Goal: Task Accomplishment & Management: Complete application form

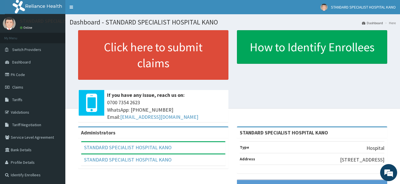
click at [220, 173] on div "Administrators STANDARD SPECIALIST HOSPITAL KANO Full Name STANDARD SPECIALIST …" at bounding box center [153, 150] width 159 height 48
click at [21, 84] on link "Claims" at bounding box center [32, 87] width 65 height 13
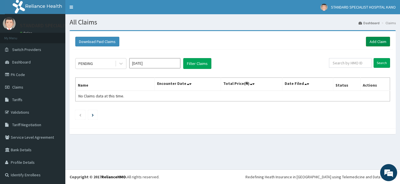
click at [373, 41] on link "Add Claim" at bounding box center [378, 42] width 24 height 10
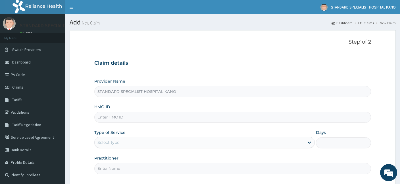
type input "STANDARD SPECIALIST HOSPITAL KANO"
click at [154, 118] on input "HMO ID" at bounding box center [232, 116] width 277 height 11
type input "m"
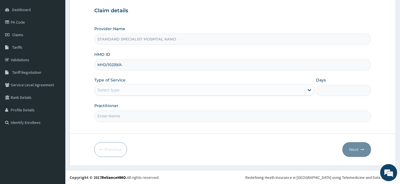
type input "MYD/10239/A"
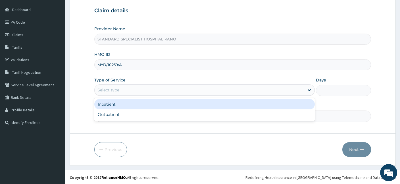
click at [146, 92] on div "Select type" at bounding box center [200, 89] width 210 height 9
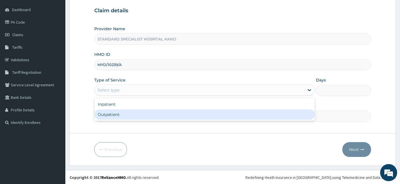
click at [148, 116] on div "Outpatient" at bounding box center [204, 114] width 220 height 10
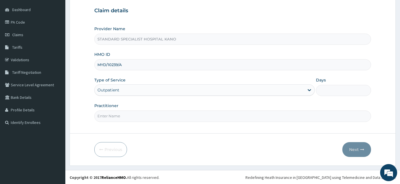
type input "1"
click at [165, 115] on input "Practitioner" at bounding box center [232, 115] width 277 height 11
type input "DR FELIX"
click at [349, 149] on button "Next" at bounding box center [356, 149] width 29 height 15
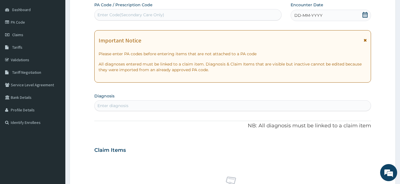
click at [365, 15] on icon at bounding box center [365, 15] width 6 height 6
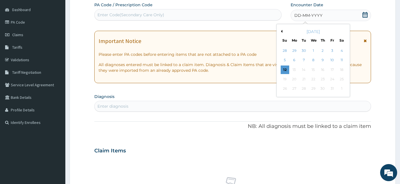
click at [281, 31] on button "Previous Month" at bounding box center [281, 31] width 3 height 3
click at [313, 87] on div "27" at bounding box center [313, 88] width 9 height 9
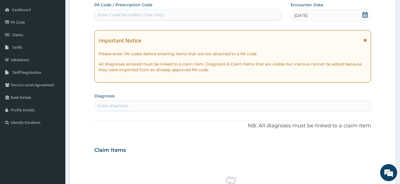
click at [168, 107] on div "Enter diagnosis" at bounding box center [233, 105] width 276 height 9
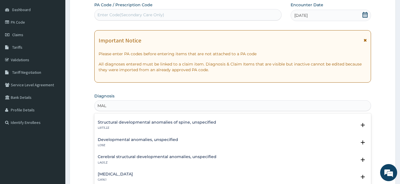
scroll to position [0, 0]
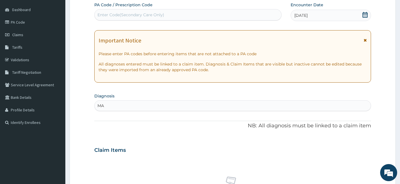
type input "M"
type input "P"
type input "U"
type input "B"
type input "MALARIA"
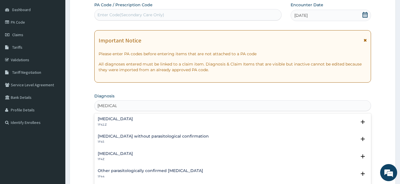
click at [118, 153] on h4 "Malaria, unspecified" at bounding box center [115, 153] width 35 height 4
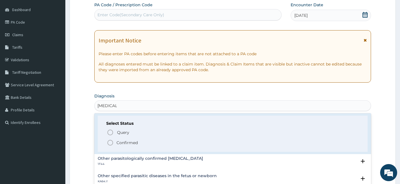
scroll to position [49, 0]
click at [112, 143] on icon "status option filled" at bounding box center [110, 141] width 7 height 7
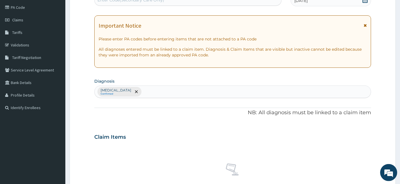
scroll to position [62, 0]
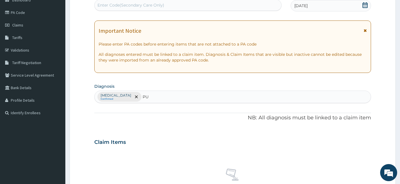
type input "PUD"
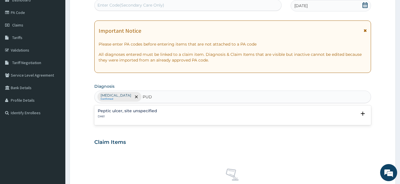
click at [176, 115] on div "Peptic ulcer, site unspecified DA61" at bounding box center [233, 114] width 270 height 10
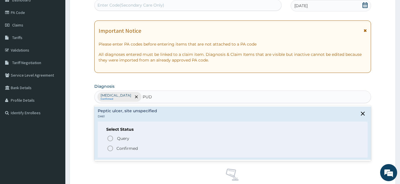
click at [110, 145] on circle "status option filled" at bounding box center [110, 147] width 5 height 5
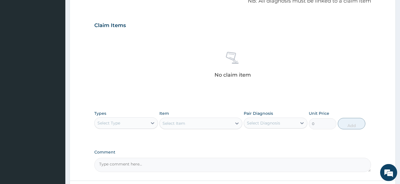
scroll to position [225, 0]
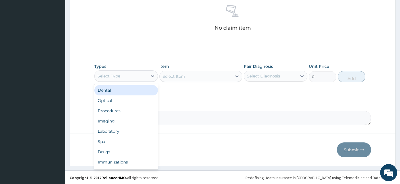
click at [135, 80] on div "Select Type" at bounding box center [126, 75] width 64 height 11
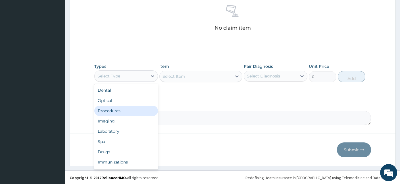
click at [117, 110] on div "Procedures" at bounding box center [126, 110] width 64 height 10
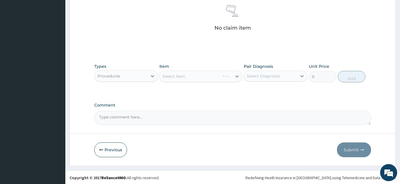
click at [258, 72] on div "Select Diagnosis" at bounding box center [270, 75] width 53 height 9
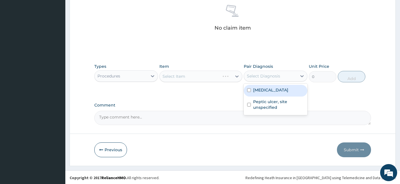
click at [264, 90] on label "Malaria, unspecified" at bounding box center [270, 90] width 35 height 6
checkbox input "true"
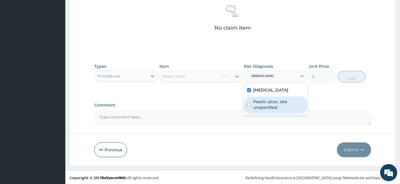
click at [262, 105] on label "Peptic ulcer, site unspecified" at bounding box center [278, 104] width 51 height 11
checkbox input "true"
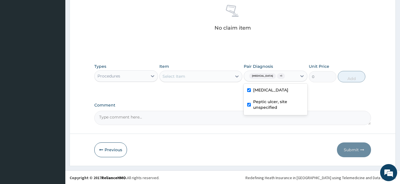
click at [192, 79] on div "Select Item" at bounding box center [196, 76] width 72 height 9
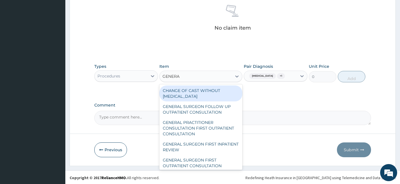
type input "GENERAL"
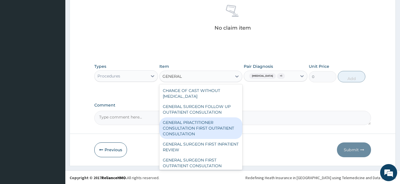
click at [180, 130] on div "GENERAL PRACTITIONER CONSULTATION FIRST OUTPATIENT CONSULTATION" at bounding box center [200, 128] width 83 height 22
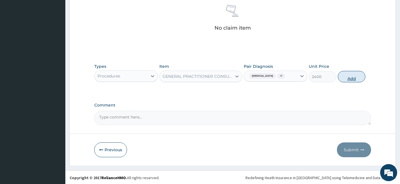
click at [345, 77] on button "Add" at bounding box center [352, 76] width 28 height 11
type input "0"
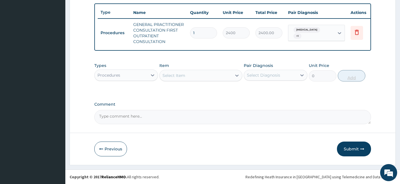
scroll to position [207, 0]
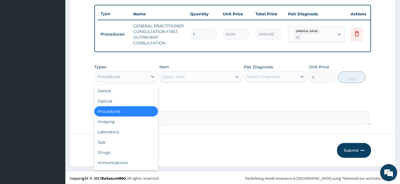
click at [140, 80] on div "Procedures" at bounding box center [126, 76] width 64 height 11
click at [106, 150] on div "Drugs" at bounding box center [126, 152] width 64 height 10
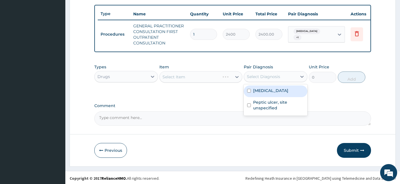
click at [259, 76] on div "Select Diagnosis" at bounding box center [263, 77] width 33 height 6
click at [259, 88] on label "Malaria, unspecified" at bounding box center [270, 91] width 35 height 6
checkbox input "true"
click at [205, 78] on div "Select Item" at bounding box center [196, 76] width 72 height 9
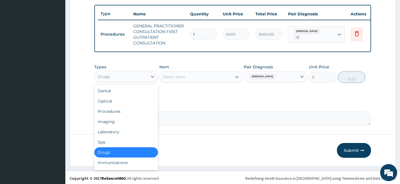
click at [135, 75] on div "Drugs" at bounding box center [121, 76] width 53 height 9
click at [115, 132] on div "Laboratory" at bounding box center [126, 131] width 64 height 10
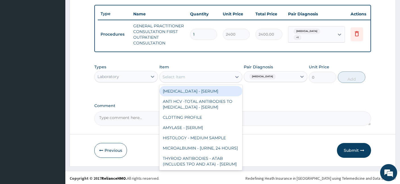
click at [215, 81] on div "Select Item" at bounding box center [200, 76] width 83 height 11
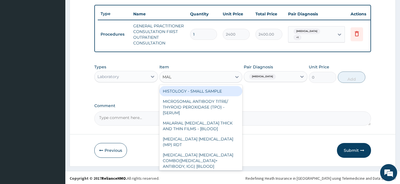
type input "MALA"
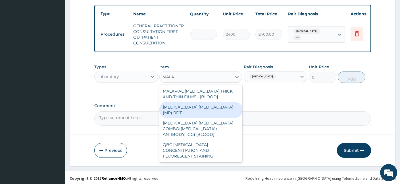
click at [198, 106] on div "MALARIA PARASITE (MP) RDT" at bounding box center [200, 110] width 83 height 16
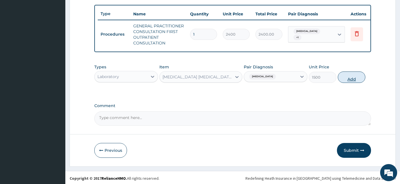
click at [339, 78] on button "Add" at bounding box center [352, 76] width 28 height 11
type input "0"
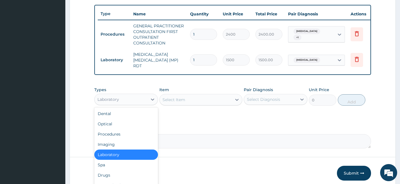
click at [118, 97] on div "Laboratory" at bounding box center [108, 99] width 22 height 6
click at [111, 170] on div "Drugs" at bounding box center [126, 175] width 64 height 10
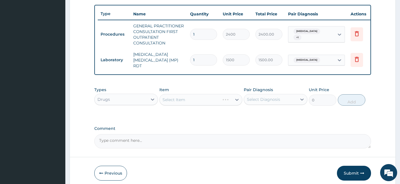
click at [218, 96] on div "Select Item" at bounding box center [200, 99] width 83 height 11
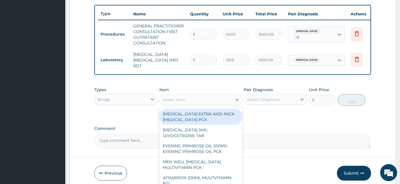
click at [214, 97] on div "Select Item" at bounding box center [196, 99] width 72 height 9
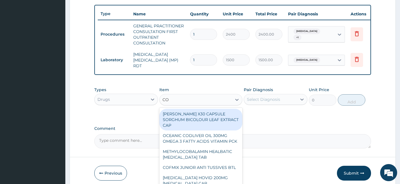
type input "COA"
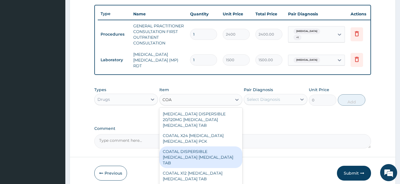
click at [197, 146] on div "COATAL DISPERSIBLE [MEDICAL_DATA] [MEDICAL_DATA] TAB" at bounding box center [200, 157] width 83 height 22
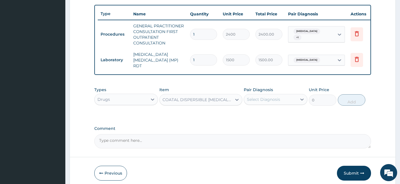
type input "345"
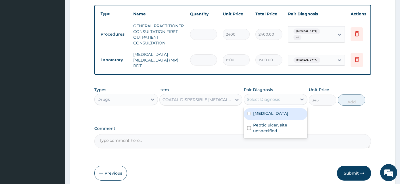
click at [279, 96] on div "Select Diagnosis" at bounding box center [263, 99] width 33 height 6
click at [268, 110] on label "Malaria, unspecified" at bounding box center [270, 113] width 35 height 6
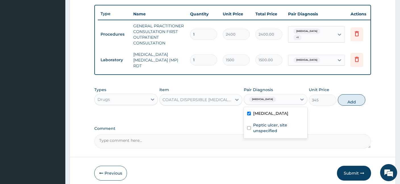
checkbox input "true"
click at [350, 95] on button "Add" at bounding box center [352, 99] width 28 height 11
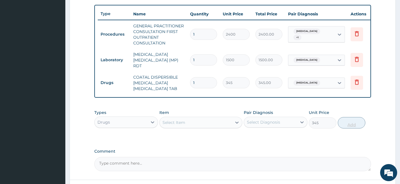
type input "0"
type input "0.00"
type input "6"
type input "2070.00"
type input "6"
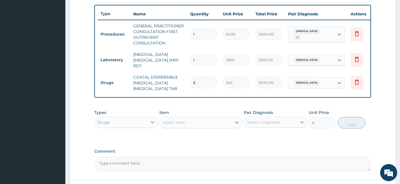
click at [198, 120] on div "Select Item" at bounding box center [196, 122] width 72 height 9
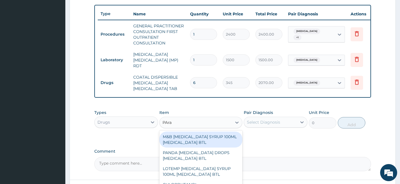
type input "PArac"
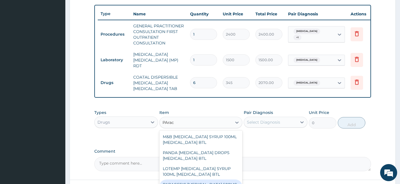
drag, startPoint x: 213, startPoint y: 166, endPoint x: 213, endPoint y: 180, distance: 13.9
click at [213, 180] on div "M&B PARACETAMOL SYRUP 100ML ACETAMINOPHEN BTL PANDA PARACETAMOL DROPS ACETAMINO…" at bounding box center [200, 172] width 83 height 85
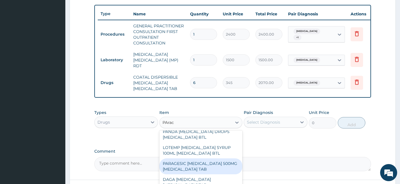
scroll to position [21, 0]
click at [210, 162] on div "PARAGESIC [MEDICAL_DATA] 500MG [MEDICAL_DATA] TAB" at bounding box center [200, 166] width 83 height 16
type input "25.88"
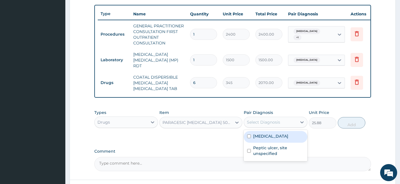
click at [287, 120] on div "Select Diagnosis" at bounding box center [270, 121] width 53 height 9
click at [268, 135] on div "Malaria, unspecified" at bounding box center [276, 137] width 64 height 12
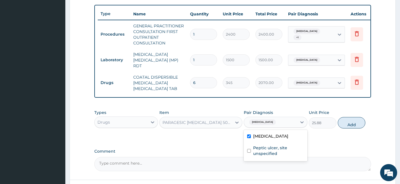
checkbox input "true"
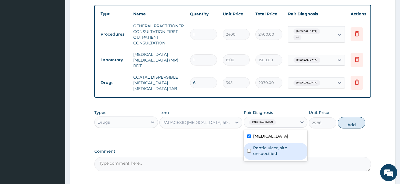
click at [286, 151] on label "Peptic ulcer, site unspecified" at bounding box center [278, 150] width 51 height 11
checkbox input "true"
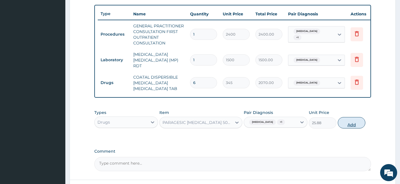
click at [347, 118] on button "Add" at bounding box center [352, 122] width 28 height 11
type input "0"
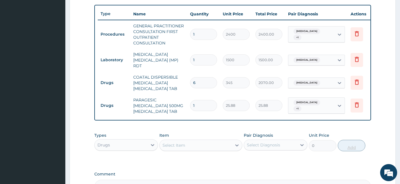
type input "18"
type input "465.84"
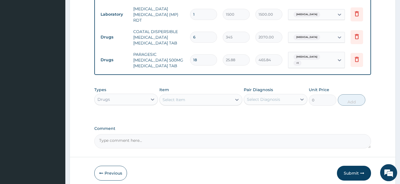
scroll to position [272, 0]
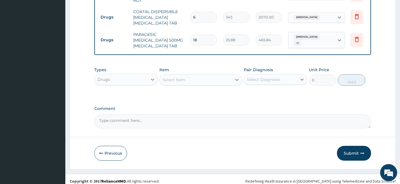
type input "18"
click at [195, 67] on div "Item Select Item" at bounding box center [200, 76] width 83 height 19
click at [195, 75] on div "Select Item" at bounding box center [196, 79] width 72 height 9
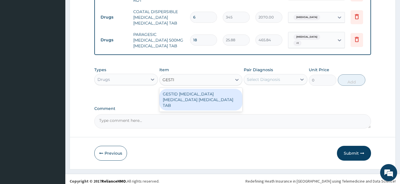
type input "GESTID"
click at [224, 91] on div "GESTID [MEDICAL_DATA] [MEDICAL_DATA] [MEDICAL_DATA] TAB" at bounding box center [200, 100] width 83 height 22
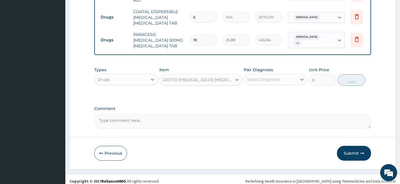
type input "638.25"
click at [282, 75] on div "Select Diagnosis" at bounding box center [270, 79] width 53 height 9
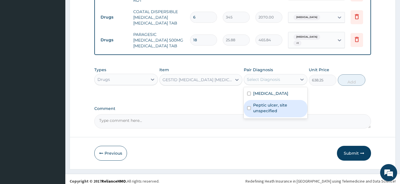
click at [269, 106] on label "Peptic ulcer, site unspecified" at bounding box center [278, 107] width 51 height 11
checkbox input "true"
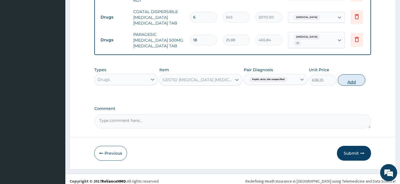
click at [347, 78] on button "Add" at bounding box center [352, 79] width 28 height 11
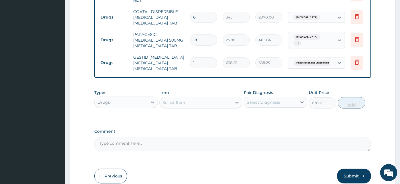
type input "0"
click at [197, 107] on div "Select Item" at bounding box center [196, 102] width 72 height 9
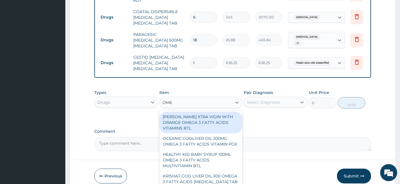
type input "OMEP"
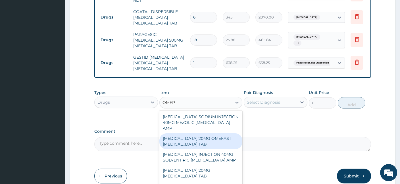
click at [192, 141] on div "OMEPRAZOLE 20MG OMEFAST OMEPRAZOLE TAB" at bounding box center [200, 141] width 83 height 16
type input "931.5"
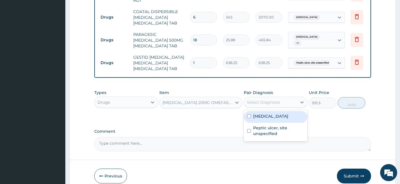
click at [277, 105] on div "Select Diagnosis" at bounding box center [263, 102] width 33 height 6
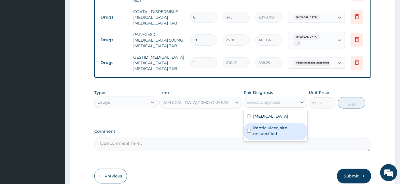
click at [262, 136] on label "Peptic ulcer, site unspecified" at bounding box center [278, 130] width 51 height 11
checkbox input "true"
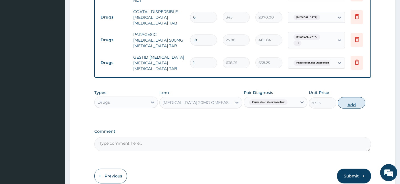
click at [355, 108] on button "Add" at bounding box center [352, 102] width 28 height 11
type input "0"
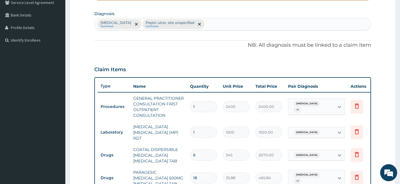
scroll to position [132, 0]
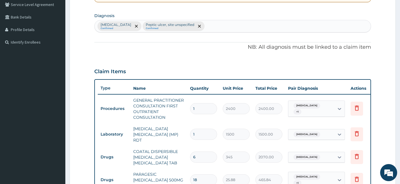
click at [219, 25] on div "Malaria, unspecified Confirmed Peptic ulcer, site unspecified Confirmed" at bounding box center [233, 26] width 276 height 12
type input "C"
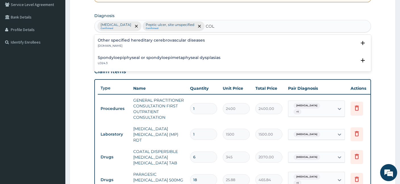
type input "COLD"
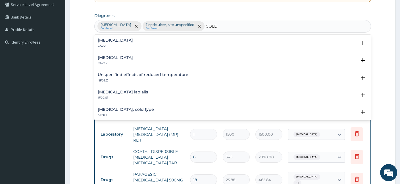
click at [114, 43] on div "Acute nasopharyngitis CA00" at bounding box center [115, 43] width 35 height 10
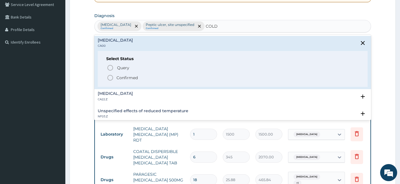
click at [110, 77] on icon "status option filled" at bounding box center [110, 77] width 7 height 7
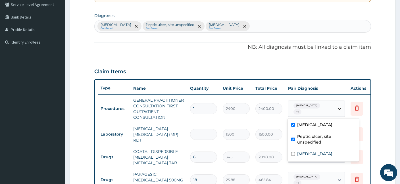
click at [337, 110] on icon at bounding box center [340, 109] width 6 height 6
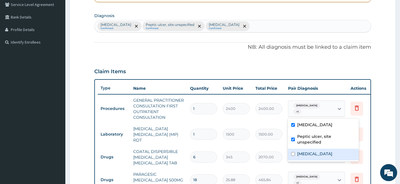
click at [306, 151] on label "Acute nasopharyngitis" at bounding box center [314, 154] width 35 height 6
checkbox input "true"
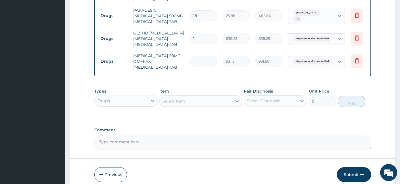
scroll to position [297, 0]
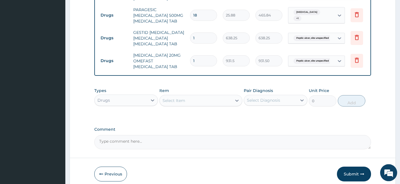
click at [179, 103] on div "Select Item" at bounding box center [174, 100] width 23 height 6
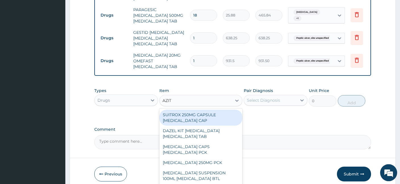
type input "AZITH"
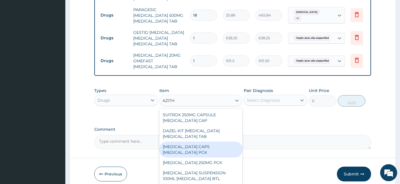
click at [189, 154] on div "[MEDICAL_DATA] CAPS [MEDICAL_DATA] PCK" at bounding box center [200, 149] width 83 height 16
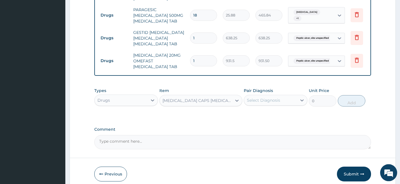
type input "345"
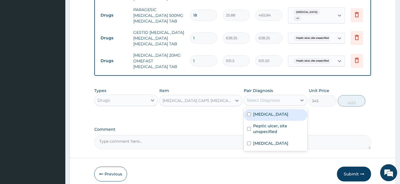
click at [288, 105] on div "Select Diagnosis" at bounding box center [270, 99] width 53 height 9
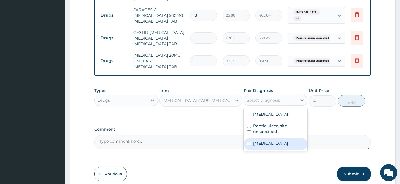
click at [271, 146] on label "Acute nasopharyngitis" at bounding box center [270, 143] width 35 height 6
checkbox input "true"
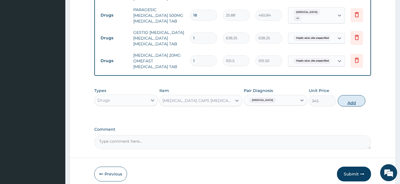
click at [346, 106] on button "Add" at bounding box center [352, 100] width 28 height 11
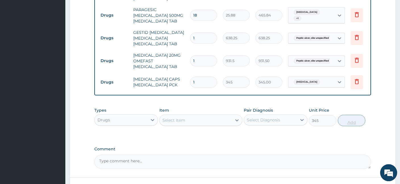
type input "0"
type input "0.00"
type input "3"
type input "1035.00"
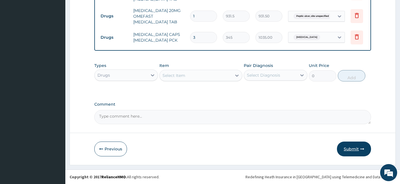
type input "3"
click at [350, 147] on button "Submit" at bounding box center [354, 148] width 34 height 15
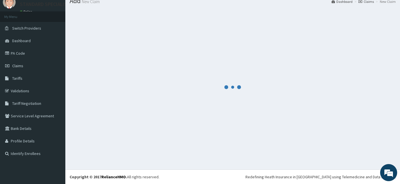
scroll to position [21, 0]
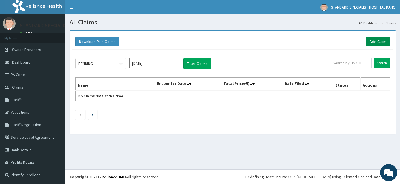
click at [378, 43] on link "Add Claim" at bounding box center [378, 42] width 24 height 10
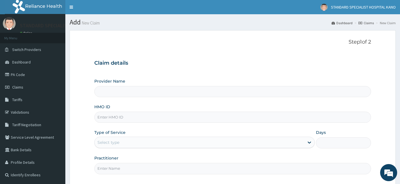
type input "STANDARD SPECIALIST HOSPITAL KANO"
click at [143, 118] on input "HMO ID" at bounding box center [232, 116] width 277 height 11
type input "AGR/10018/B"
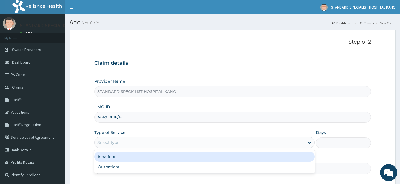
click at [122, 144] on div "Select type" at bounding box center [200, 142] width 210 height 9
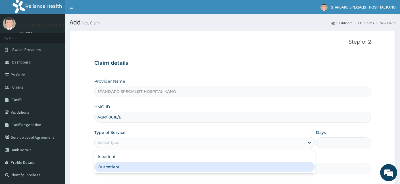
click at [116, 166] on div "Outpatient" at bounding box center [204, 166] width 220 height 10
type input "1"
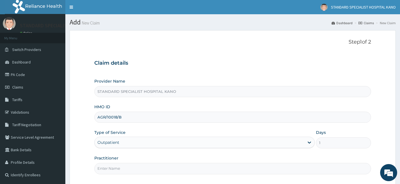
scroll to position [52, 0]
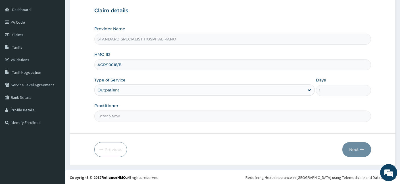
click at [119, 114] on input "Practitioner" at bounding box center [232, 115] width 277 height 11
click at [111, 115] on input "Practitioner" at bounding box center [232, 115] width 277 height 11
type input "[PERSON_NAME]"
click at [356, 148] on button "Next" at bounding box center [356, 149] width 29 height 15
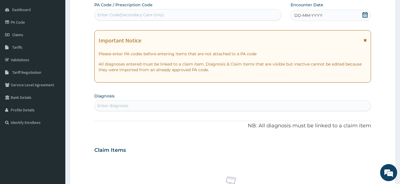
click at [367, 14] on icon at bounding box center [365, 15] width 6 height 6
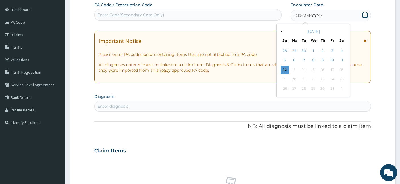
click at [282, 31] on button "Previous Month" at bounding box center [281, 31] width 3 height 3
click at [316, 89] on div "27" at bounding box center [313, 88] width 9 height 9
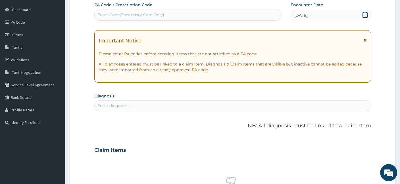
click at [203, 102] on div "Enter diagnosis" at bounding box center [233, 105] width 276 height 9
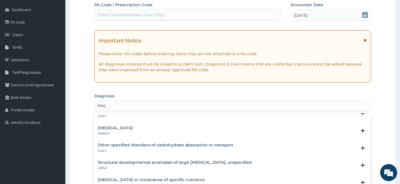
scroll to position [78, 0]
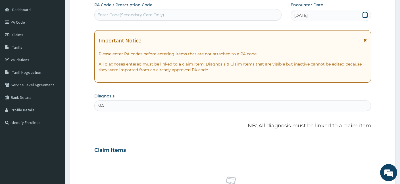
type input "M"
type input "P"
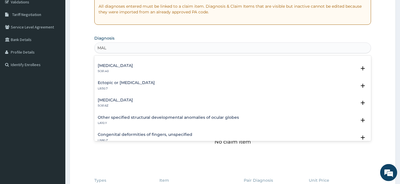
scroll to position [186, 0]
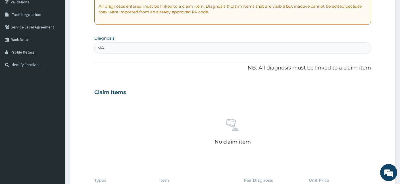
type input "M"
type input "U"
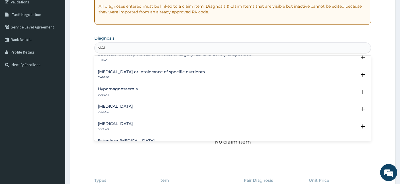
scroll to position [0, 0]
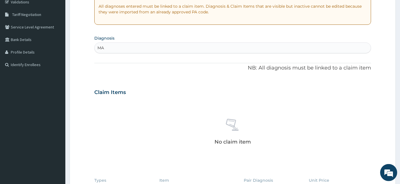
type input "M"
type input "B"
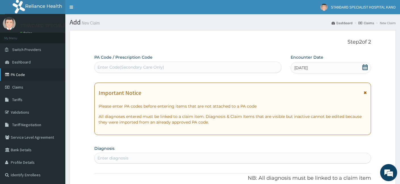
click at [22, 76] on link "PA Code" at bounding box center [32, 74] width 65 height 13
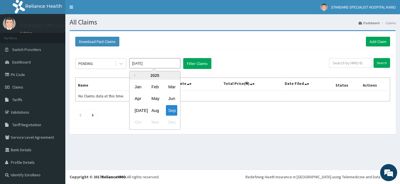
click at [148, 64] on input "Sep 2025" at bounding box center [154, 63] width 51 height 10
click at [156, 111] on div "Aug" at bounding box center [154, 110] width 11 height 11
type input "Jul 2025"
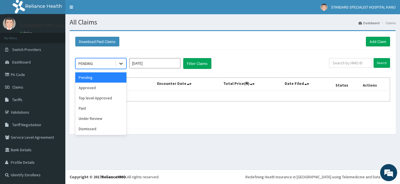
click at [120, 64] on icon at bounding box center [121, 64] width 6 height 6
click at [104, 86] on div "Approved" at bounding box center [100, 87] width 51 height 10
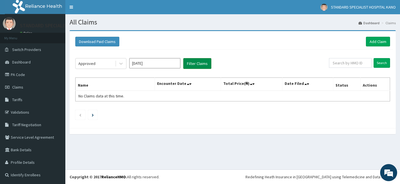
click at [197, 66] on button "Filter Claims" at bounding box center [197, 63] width 28 height 11
click at [197, 63] on button "Filter Claims" at bounding box center [197, 63] width 28 height 11
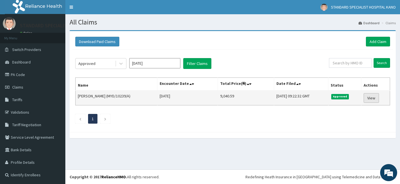
click at [372, 99] on link "View" at bounding box center [371, 98] width 15 height 10
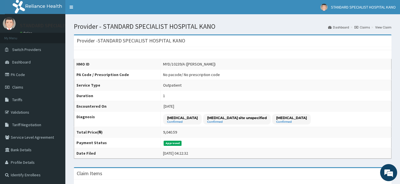
click at [186, 119] on p "Malaria unspecified" at bounding box center [182, 117] width 31 height 5
click at [18, 88] on span "Claims" at bounding box center [17, 86] width 11 height 5
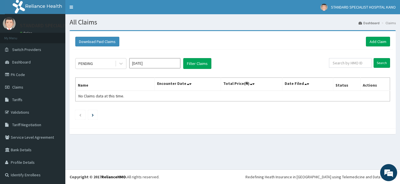
click at [374, 43] on link "Add Claim" at bounding box center [378, 42] width 24 height 10
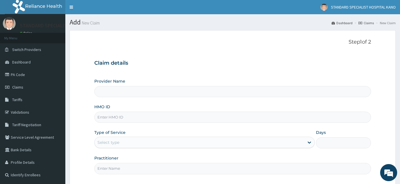
type input "STANDARD SPECIALIST HOSPITAL KANO"
click at [148, 118] on input "HMO ID" at bounding box center [232, 116] width 277 height 11
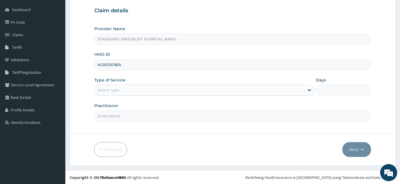
type input "AGR/10018/A"
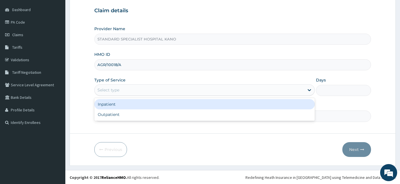
click at [117, 89] on div "Select type" at bounding box center [108, 90] width 22 height 6
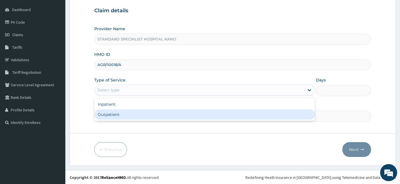
click at [113, 116] on div "Outpatient" at bounding box center [204, 114] width 220 height 10
type input "1"
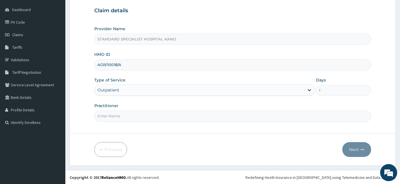
click at [140, 116] on input "Practitioner" at bounding box center [232, 115] width 277 height 11
type input "[PERSON_NAME]"
click at [358, 145] on button "Next" at bounding box center [356, 149] width 29 height 15
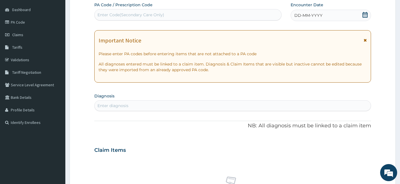
click at [365, 13] on icon at bounding box center [365, 15] width 5 height 6
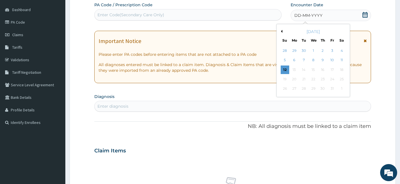
click at [282, 30] on button "Previous Month" at bounding box center [281, 31] width 3 height 3
click at [311, 89] on div "27" at bounding box center [313, 88] width 9 height 9
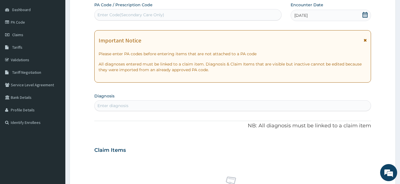
click at [182, 104] on div "Enter diagnosis" at bounding box center [233, 105] width 276 height 9
type input "M"
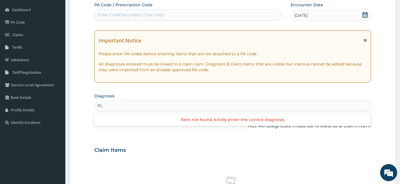
type input "P"
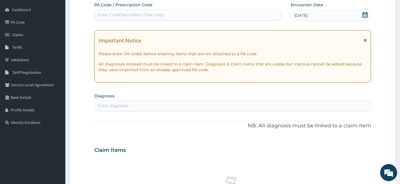
type input "M"
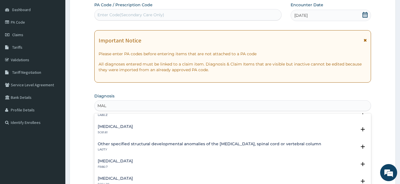
scroll to position [424, 0]
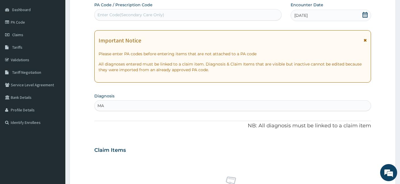
type input "M"
type input "m"
type input "M"
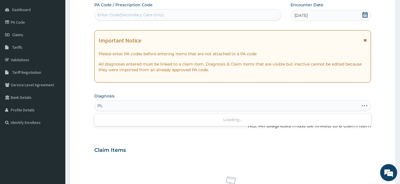
type input "P"
type input "U"
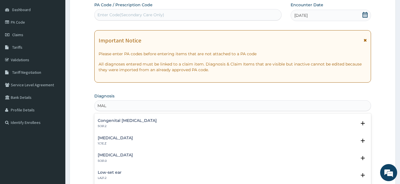
scroll to position [550, 0]
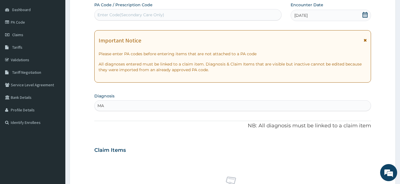
type input "M"
type input "MP"
click at [378, 126] on form "Step 2 of 2 PA Code / Prescription Code Enter Code(Secondary Care Only) Encount…" at bounding box center [233, 157] width 326 height 359
click at [218, 102] on div "Enter diagnosis" at bounding box center [233, 105] width 276 height 9
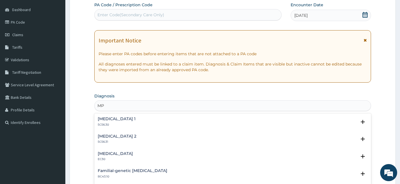
type input "MP"
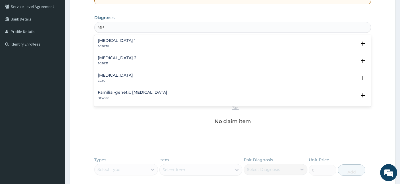
scroll to position [132, 0]
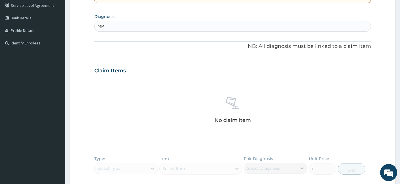
type input "M"
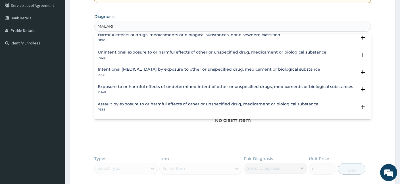
scroll to position [38, 0]
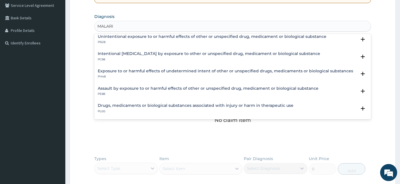
drag, startPoint x: 370, startPoint y: 116, endPoint x: 375, endPoint y: 56, distance: 59.9
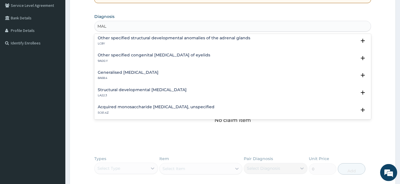
scroll to position [779, 0]
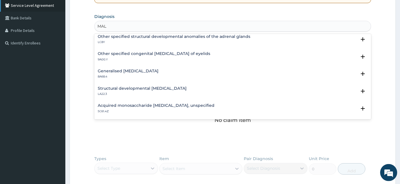
type input "MAL"
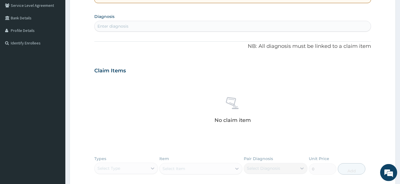
click at [141, 27] on div "Enter diagnosis" at bounding box center [233, 26] width 276 height 9
type input "M"
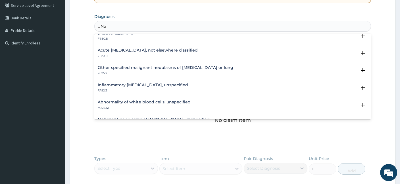
scroll to position [0, 0]
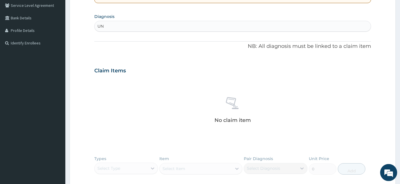
type input "U"
type input "C"
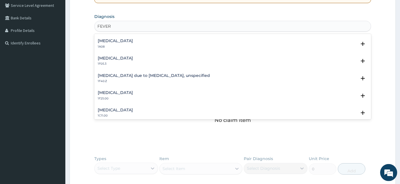
scroll to position [206, 0]
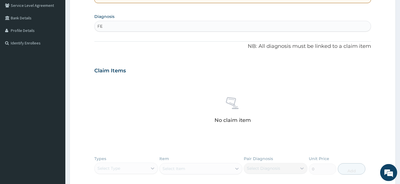
type input "F"
type input "1"
type input "FEVER"
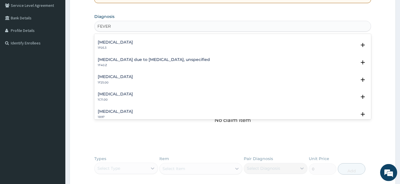
scroll to position [221, 0]
click at [184, 57] on div "[MEDICAL_DATA] due to [MEDICAL_DATA], unspecified 1F40.Z Select Status Query Qu…" at bounding box center [232, 64] width 277 height 17
click at [175, 64] on p "1F40.Z" at bounding box center [154, 66] width 112 height 4
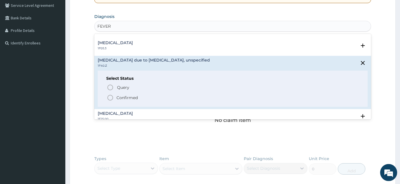
click at [109, 97] on icon "status option filled" at bounding box center [110, 97] width 7 height 7
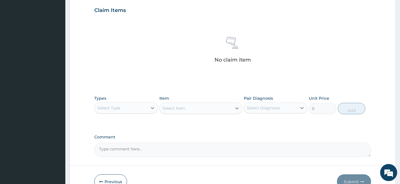
scroll to position [225, 0]
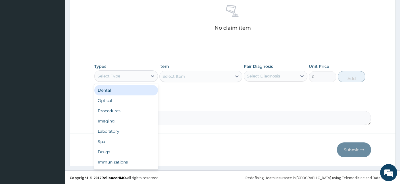
click at [146, 72] on div "Select Type" at bounding box center [121, 75] width 53 height 9
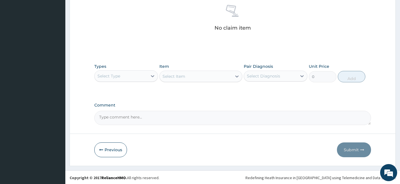
click at [146, 72] on div "Select Type" at bounding box center [121, 75] width 53 height 9
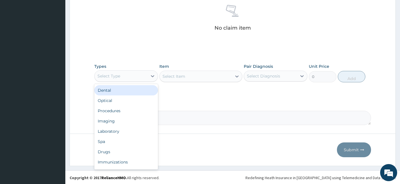
click at [146, 72] on div "Select Type" at bounding box center [121, 75] width 53 height 9
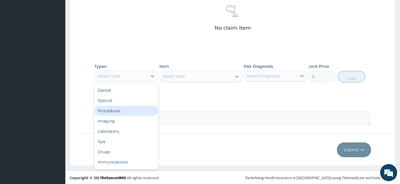
click at [124, 110] on div "Procedures" at bounding box center [126, 110] width 64 height 10
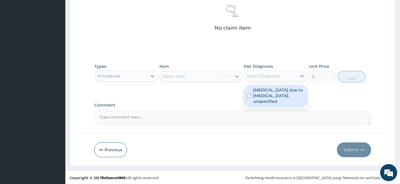
click at [265, 79] on div "Select Diagnosis" at bounding box center [270, 75] width 53 height 9
click at [264, 89] on label "[MEDICAL_DATA] due to [MEDICAL_DATA], unspecified" at bounding box center [278, 95] width 51 height 17
checkbox input "true"
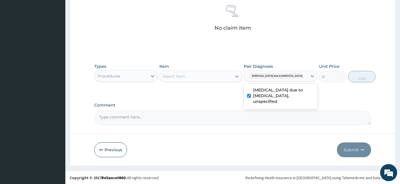
click at [211, 77] on div "Select Item" at bounding box center [196, 76] width 72 height 9
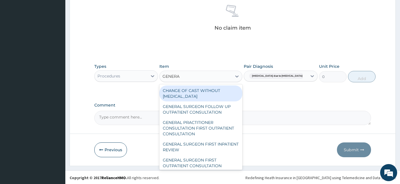
type input "GENERAL"
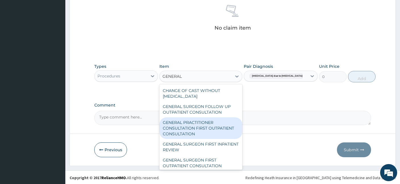
click at [174, 128] on div "GENERAL PRACTITIONER CONSULTATION FIRST OUTPATIENT CONSULTATION" at bounding box center [200, 128] width 83 height 22
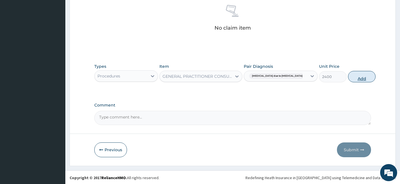
click at [355, 76] on button "Add" at bounding box center [362, 76] width 28 height 11
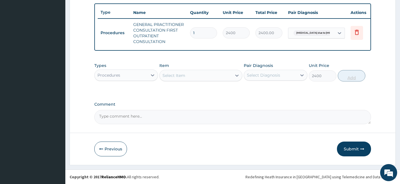
type input "0"
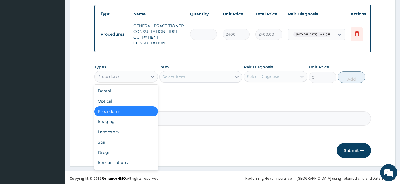
click at [118, 74] on div "Procedures" at bounding box center [108, 77] width 23 height 6
click at [104, 148] on div "Drugs" at bounding box center [126, 152] width 64 height 10
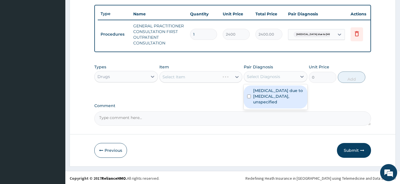
click at [258, 74] on div "Select Diagnosis" at bounding box center [263, 77] width 33 height 6
click at [262, 95] on label "[MEDICAL_DATA] due to [MEDICAL_DATA], unspecified" at bounding box center [278, 96] width 51 height 17
checkbox input "true"
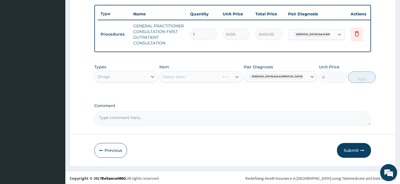
click at [176, 75] on div "Select Item" at bounding box center [200, 76] width 83 height 11
click at [177, 77] on div "Select Item" at bounding box center [174, 77] width 23 height 6
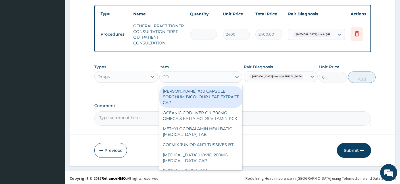
type input "COA"
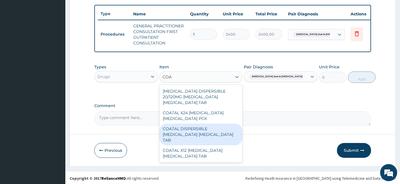
click at [209, 124] on div "COATAL DISPERSIBLE [MEDICAL_DATA] [MEDICAL_DATA] TAB" at bounding box center [200, 134] width 83 height 22
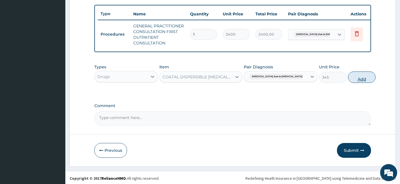
click at [351, 76] on button "Add" at bounding box center [362, 76] width 28 height 11
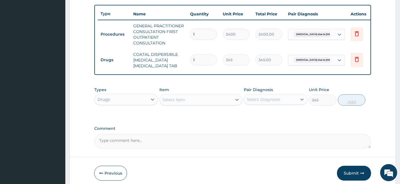
type input "0"
type input "0.00"
type input "6"
type input "2070.00"
type input "6"
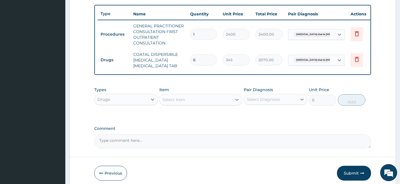
click at [222, 101] on div "Select Item" at bounding box center [196, 99] width 72 height 9
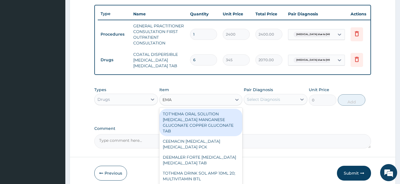
type input "EMAL"
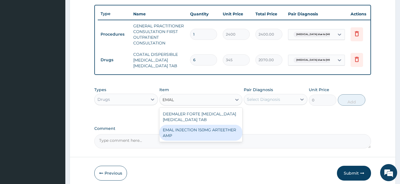
click at [183, 136] on div "EMAL INJECTION 150MG ARTEETHER AMP" at bounding box center [200, 132] width 83 height 16
type input "4259.25"
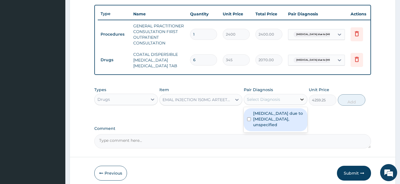
click at [298, 95] on div at bounding box center [302, 99] width 10 height 10
click at [291, 112] on label "[MEDICAL_DATA] due to [MEDICAL_DATA], unspecified" at bounding box center [278, 118] width 51 height 17
checkbox input "true"
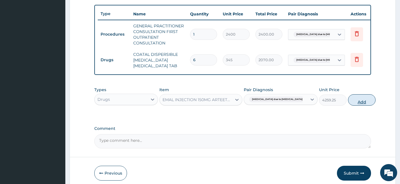
click at [353, 97] on button "Add" at bounding box center [362, 99] width 28 height 11
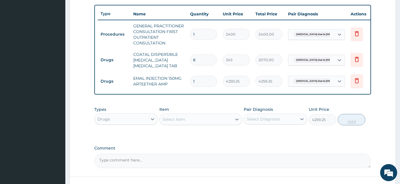
type input "0"
click at [186, 118] on div "Select Item" at bounding box center [196, 118] width 72 height 9
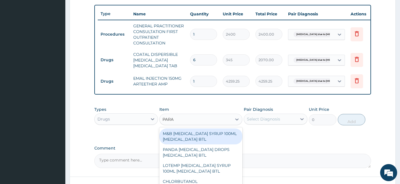
type input "PARAC"
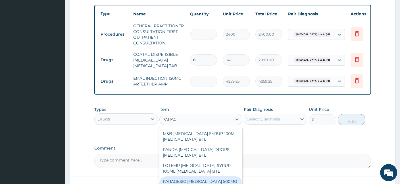
click at [213, 176] on div "PARAGESIC [MEDICAL_DATA] 500MG [MEDICAL_DATA] TAB" at bounding box center [200, 184] width 83 height 16
type input "25.88"
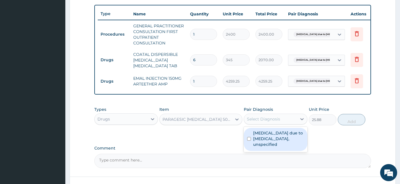
click at [268, 114] on div "Select Diagnosis" at bounding box center [270, 118] width 53 height 9
click at [261, 137] on label "[MEDICAL_DATA] due to [MEDICAL_DATA], unspecified" at bounding box center [278, 138] width 51 height 17
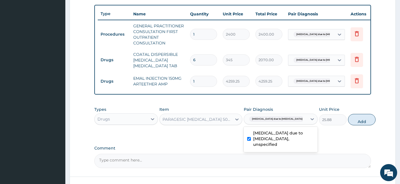
checkbox input "true"
click at [351, 119] on button "Add" at bounding box center [362, 119] width 28 height 11
type input "0"
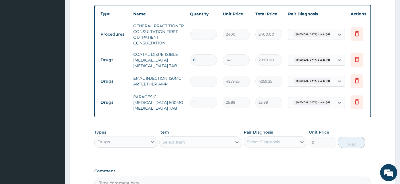
type input "18"
type input "465.84"
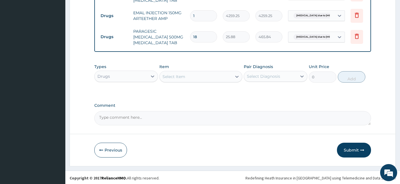
type input "18"
click at [177, 75] on div "Select Item" at bounding box center [174, 77] width 23 height 6
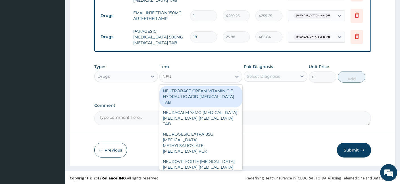
type input "NEUR"
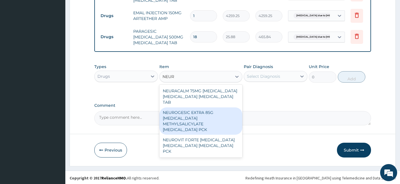
click at [189, 118] on div "NEUROGESIC EXTRA 85G [MEDICAL_DATA] METHYLSALICYLATE [MEDICAL_DATA] PCK" at bounding box center [200, 120] width 83 height 27
type input "2242.5"
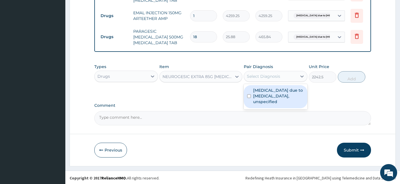
click at [273, 78] on div "Select Diagnosis" at bounding box center [263, 76] width 33 height 6
click at [270, 95] on label "[MEDICAL_DATA] due to [MEDICAL_DATA], unspecified" at bounding box center [278, 95] width 51 height 17
checkbox input "true"
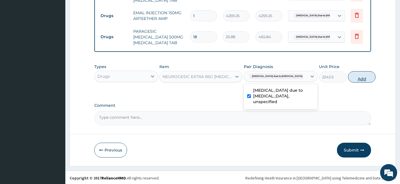
click at [349, 78] on button "Add" at bounding box center [362, 76] width 28 height 11
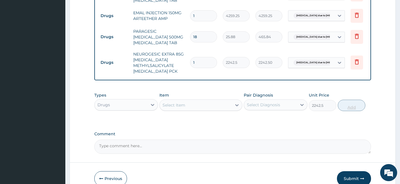
type input "0"
click at [349, 174] on button "Submit" at bounding box center [354, 178] width 34 height 15
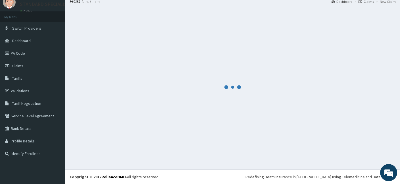
scroll to position [21, 0]
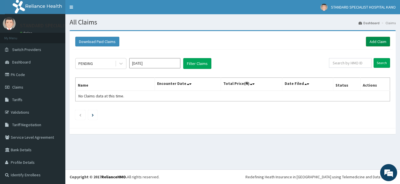
click at [377, 39] on link "Add Claim" at bounding box center [378, 42] width 24 height 10
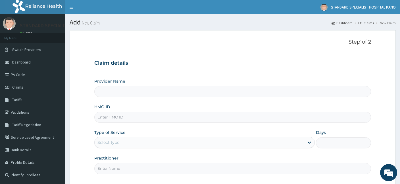
click at [179, 116] on input "HMO ID" at bounding box center [232, 116] width 277 height 11
type input "A"
type input "STANDARD SPECIALIST HOSPITAL KANO"
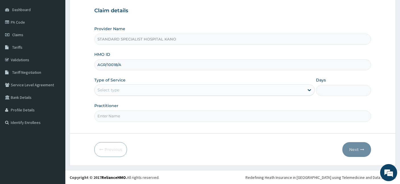
click at [126, 70] on input "AGR/10018/A" at bounding box center [232, 64] width 277 height 11
type input "AGR/10018/A"
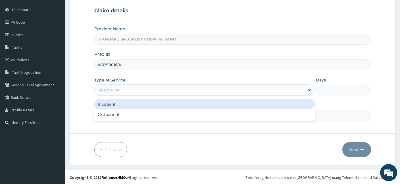
click at [105, 88] on div "Select type" at bounding box center [108, 90] width 22 height 6
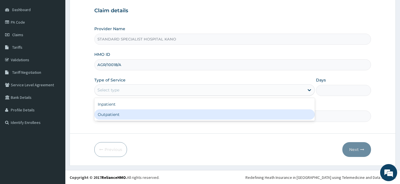
click at [105, 113] on div "Outpatient" at bounding box center [204, 114] width 220 height 10
type input "1"
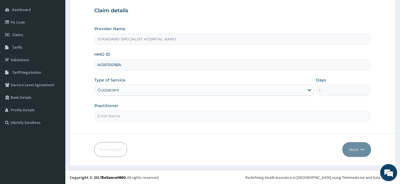
click at [137, 116] on input "Practitioner" at bounding box center [232, 115] width 277 height 11
type input "DR FELIX"
click at [348, 149] on button "Next" at bounding box center [356, 149] width 29 height 15
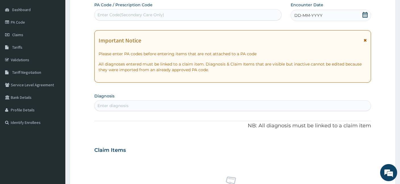
click at [365, 15] on icon at bounding box center [365, 15] width 6 height 6
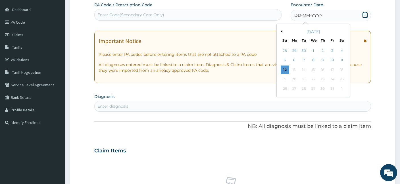
click at [281, 30] on button "Previous Month" at bounding box center [281, 31] width 3 height 3
click at [313, 87] on div "27" at bounding box center [313, 88] width 9 height 9
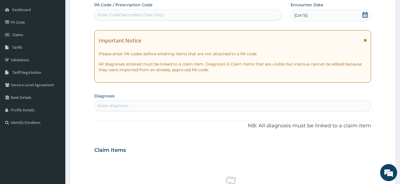
click at [120, 105] on div "Enter diagnosis" at bounding box center [112, 106] width 31 height 6
type input "FEVER"
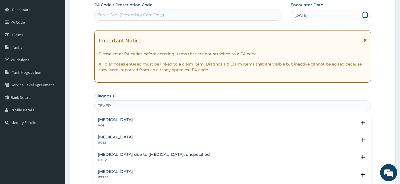
scroll to position [226, 0]
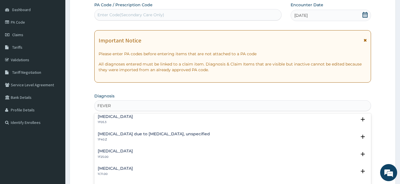
click at [112, 137] on p "1F40.Z" at bounding box center [154, 139] width 112 height 4
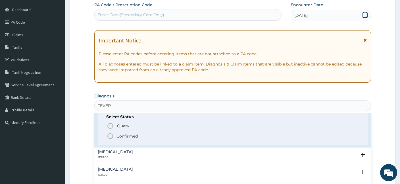
scroll to position [262, 0]
click at [113, 133] on circle "status option filled" at bounding box center [110, 135] width 5 height 5
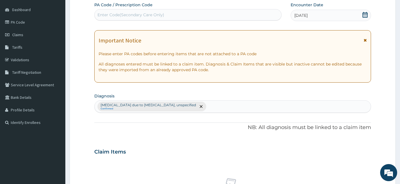
scroll to position [225, 0]
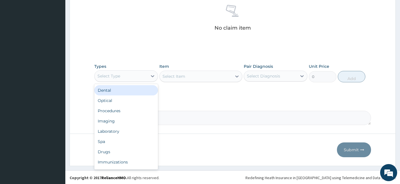
click at [145, 75] on div "Select Type" at bounding box center [121, 75] width 53 height 9
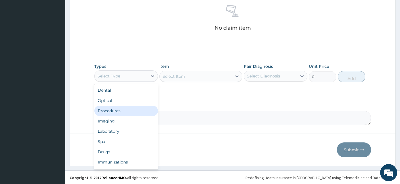
click at [124, 108] on div "Procedures" at bounding box center [126, 110] width 64 height 10
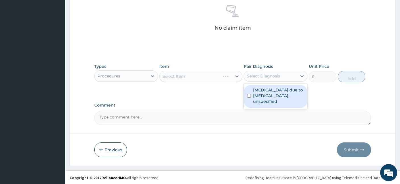
click at [270, 78] on div "Select Diagnosis" at bounding box center [263, 76] width 33 height 6
click at [259, 99] on label "Malaria due to Plasmodium falciparum, unspecified" at bounding box center [278, 95] width 51 height 17
checkbox input "true"
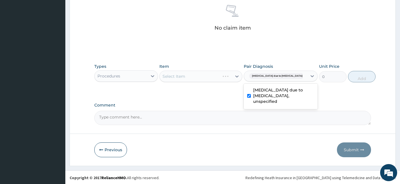
click at [184, 80] on div "Select Item" at bounding box center [200, 75] width 83 height 11
click at [184, 79] on div "Select Item" at bounding box center [200, 75] width 83 height 11
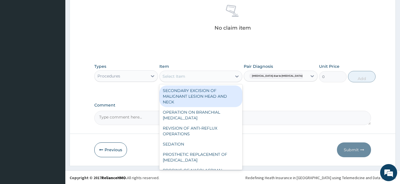
click at [184, 79] on div "Select Item" at bounding box center [196, 76] width 72 height 9
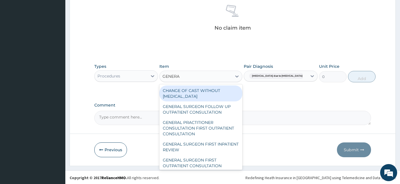
type input "GENERAL"
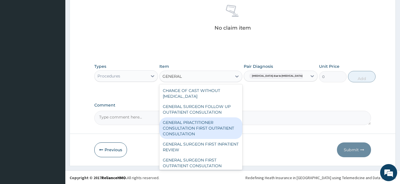
click at [177, 132] on div "GENERAL PRACTITIONER CONSULTATION FIRST OUTPATIENT CONSULTATION" at bounding box center [200, 128] width 83 height 22
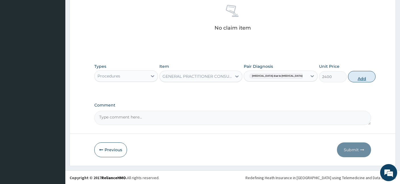
click at [353, 77] on button "Add" at bounding box center [362, 76] width 28 height 11
type input "0"
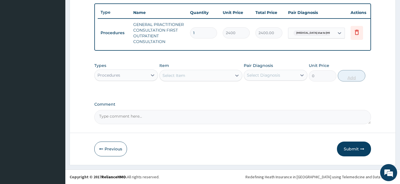
scroll to position [207, 0]
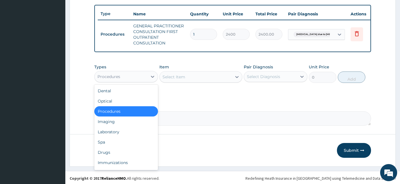
click at [142, 74] on div "Procedures" at bounding box center [121, 76] width 53 height 9
click at [103, 151] on div "Drugs" at bounding box center [126, 152] width 64 height 10
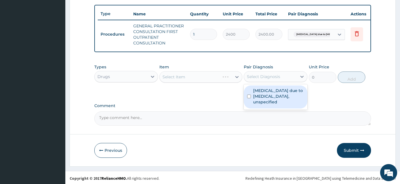
click at [261, 74] on div "Select Diagnosis" at bounding box center [263, 77] width 33 height 6
click at [269, 99] on label "Malaria due to Plasmodium falciparum, unspecified" at bounding box center [278, 96] width 51 height 17
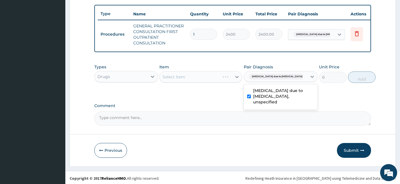
checkbox input "true"
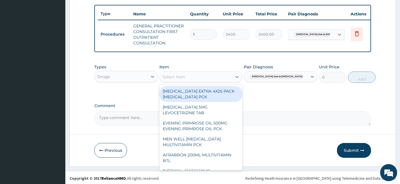
click at [190, 75] on div "Select Item" at bounding box center [196, 76] width 72 height 9
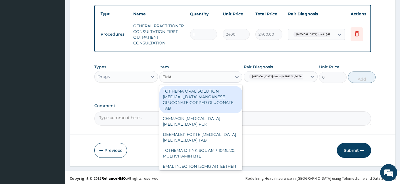
type input "EMAL"
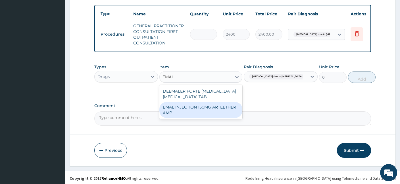
click at [182, 110] on div "EMAL INJECTION 150MG ARTEETHER AMP" at bounding box center [200, 110] width 83 height 16
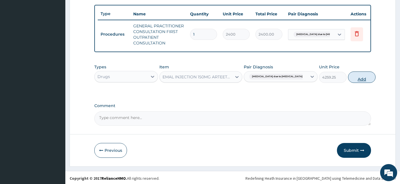
click at [355, 75] on button "Add" at bounding box center [362, 76] width 28 height 11
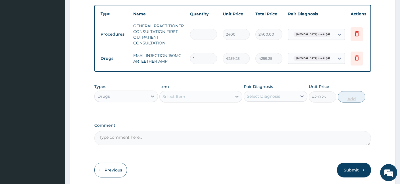
type input "0"
click at [174, 94] on div "Select Item" at bounding box center [174, 96] width 23 height 6
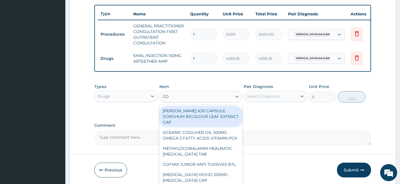
type input "COA"
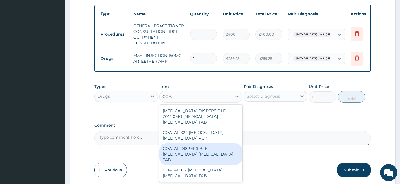
click at [203, 143] on div "COATAL DISPERSIBLE [MEDICAL_DATA] [MEDICAL_DATA] TAB" at bounding box center [200, 154] width 83 height 22
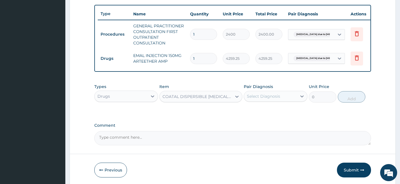
type input "345"
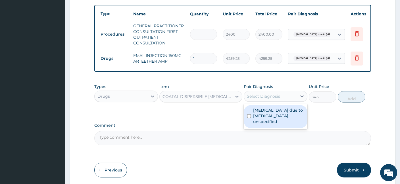
click at [278, 97] on div "Select Diagnosis" at bounding box center [263, 96] width 33 height 6
click at [263, 112] on label "Malaria due to Plasmodium falciparum, unspecified" at bounding box center [278, 115] width 51 height 17
checkbox input "true"
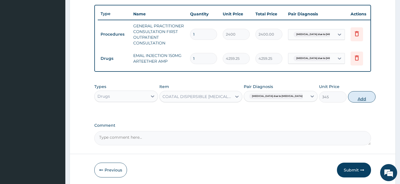
click at [350, 96] on button "Add" at bounding box center [362, 96] width 28 height 11
type input "0"
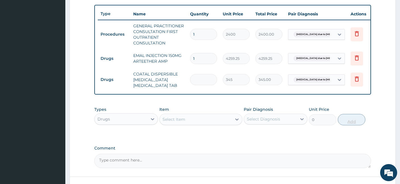
type input "0.00"
type input "6"
type input "2070.00"
type input "6"
click at [204, 118] on div "Select Item" at bounding box center [196, 118] width 72 height 9
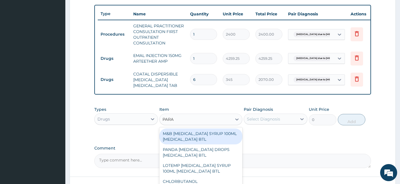
type input "PARAC"
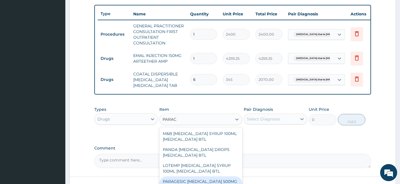
click at [221, 179] on div "PARAGESIC [MEDICAL_DATA] 500MG [MEDICAL_DATA] TAB" at bounding box center [200, 184] width 83 height 16
type input "25.88"
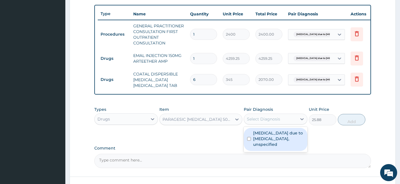
click at [257, 118] on div "Select Diagnosis" at bounding box center [263, 119] width 33 height 6
click at [264, 137] on label "Malaria due to Plasmodium falciparum, unspecified" at bounding box center [278, 138] width 51 height 17
checkbox input "true"
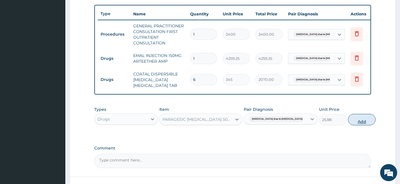
click at [351, 121] on button "Add" at bounding box center [362, 119] width 28 height 11
type input "0"
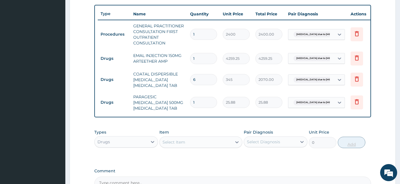
scroll to position [272, 0]
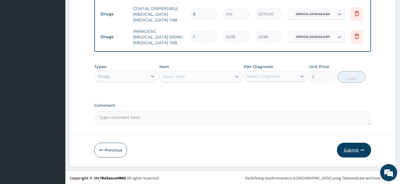
type input "18"
type input "465.84"
type input "18"
click at [350, 151] on button "Submit" at bounding box center [354, 149] width 34 height 15
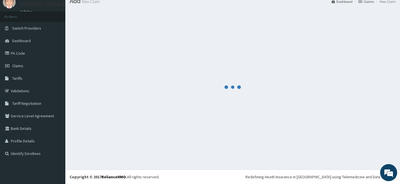
scroll to position [21, 0]
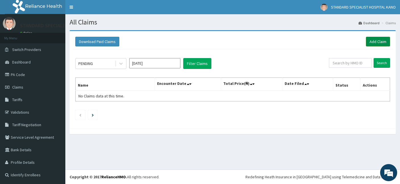
click at [375, 40] on link "Add Claim" at bounding box center [378, 42] width 24 height 10
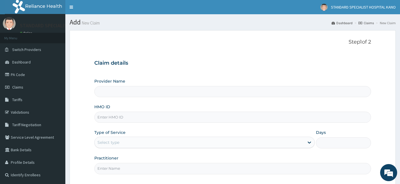
click at [124, 117] on input "HMO ID" at bounding box center [232, 116] width 277 height 11
type input "STANDARD SPECIALIST HOSPITAL KANO"
type input "MSE/10024/E"
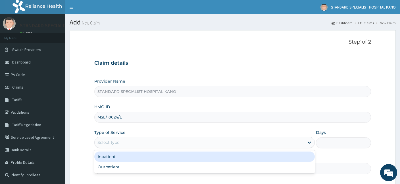
click at [114, 144] on div "Select type" at bounding box center [108, 142] width 22 height 6
click at [112, 159] on div "Inpatient" at bounding box center [204, 156] width 220 height 10
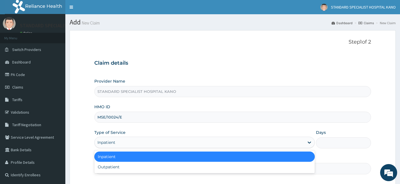
click at [113, 138] on div "Inpatient" at bounding box center [200, 142] width 210 height 9
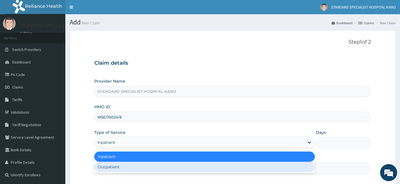
click at [109, 165] on div "Outpatient" at bounding box center [204, 166] width 220 height 10
type input "1"
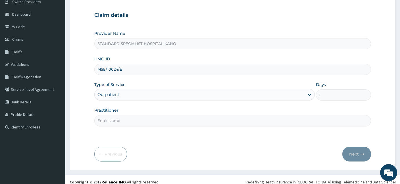
scroll to position [52, 0]
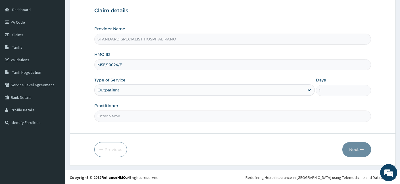
click at [132, 116] on input "Practitioner" at bounding box center [232, 115] width 277 height 11
type input "[PERSON_NAME]"
click at [359, 149] on button "Next" at bounding box center [356, 149] width 29 height 15
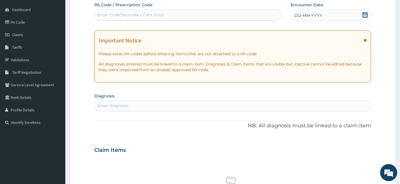
click at [365, 13] on icon at bounding box center [365, 15] width 6 height 6
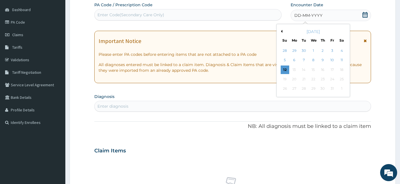
click at [282, 31] on button "Previous Month" at bounding box center [281, 31] width 3 height 3
click at [314, 89] on div "27" at bounding box center [313, 88] width 9 height 9
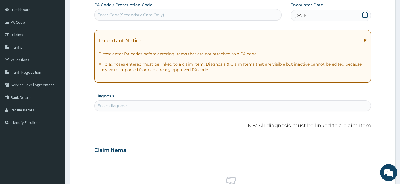
click at [141, 103] on div "Enter diagnosis" at bounding box center [233, 105] width 276 height 9
type input "C"
type input "EYE"
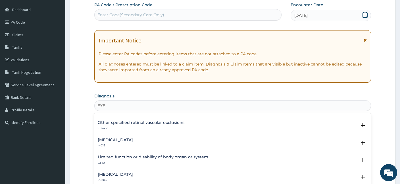
scroll to position [122, 0]
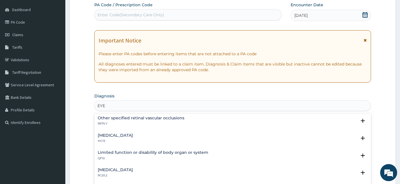
click at [105, 138] on div "[MEDICAL_DATA] MC15" at bounding box center [115, 138] width 35 height 10
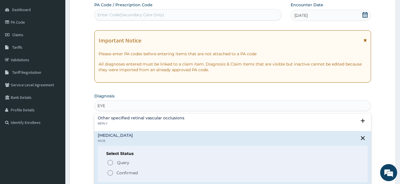
click at [111, 172] on icon "status option filled" at bounding box center [110, 172] width 7 height 7
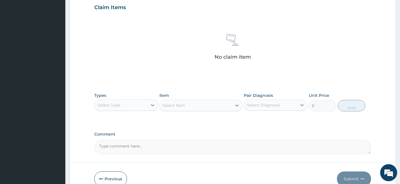
scroll to position [225, 0]
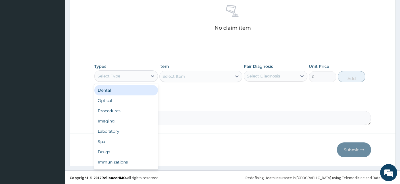
click at [119, 73] on div "Select Type" at bounding box center [108, 76] width 23 height 6
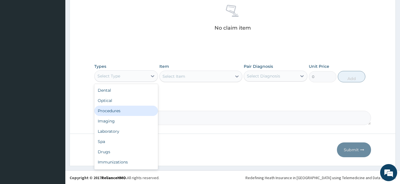
click at [118, 112] on div "Procedures" at bounding box center [126, 110] width 64 height 10
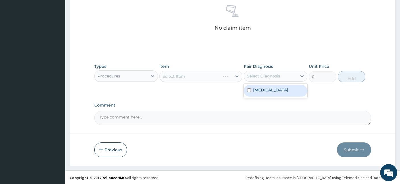
click at [261, 74] on div "Select Diagnosis" at bounding box center [263, 76] width 33 height 6
click at [262, 89] on label "[MEDICAL_DATA]" at bounding box center [270, 90] width 35 height 6
checkbox input "true"
click at [185, 77] on div "Select Item" at bounding box center [174, 76] width 23 height 6
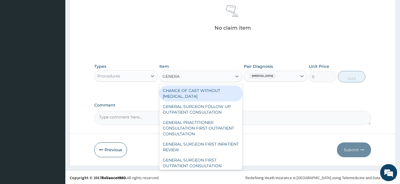
type input "GENERAL"
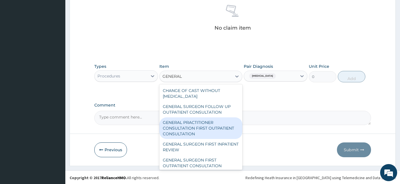
click at [191, 125] on div "GENERAL PRACTITIONER CONSULTATION FIRST OUTPATIENT CONSULTATION" at bounding box center [200, 128] width 83 height 22
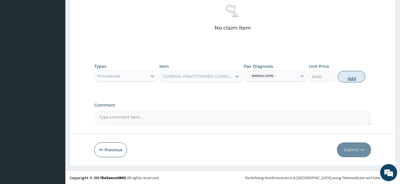
click at [355, 75] on button "Add" at bounding box center [352, 76] width 28 height 11
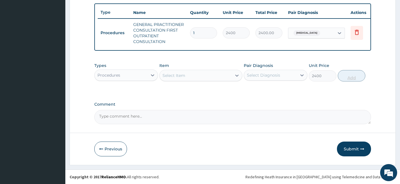
type input "0"
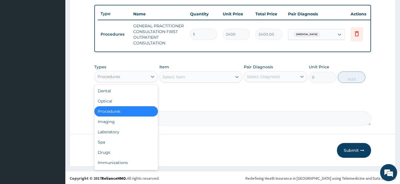
click at [145, 73] on div "Procedures" at bounding box center [121, 76] width 53 height 9
click at [112, 150] on div "Drugs" at bounding box center [126, 152] width 64 height 10
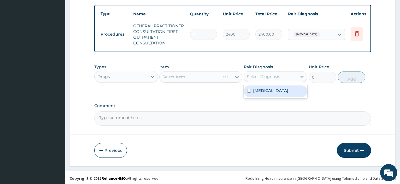
click at [259, 75] on div "Select Diagnosis" at bounding box center [263, 77] width 33 height 6
click at [256, 92] on label "[MEDICAL_DATA]" at bounding box center [270, 91] width 35 height 6
checkbox input "true"
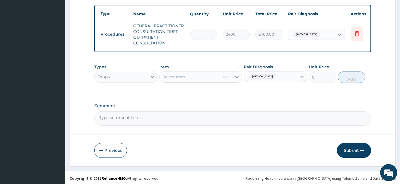
click at [192, 75] on div "Select Item" at bounding box center [200, 76] width 83 height 11
drag, startPoint x: 192, startPoint y: 75, endPoint x: 201, endPoint y: 76, distance: 8.3
click at [201, 76] on div "Select Item" at bounding box center [200, 76] width 83 height 11
click at [201, 76] on div "Select Item" at bounding box center [196, 76] width 72 height 9
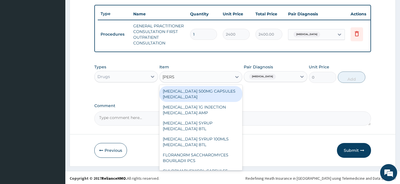
type input "LORAT"
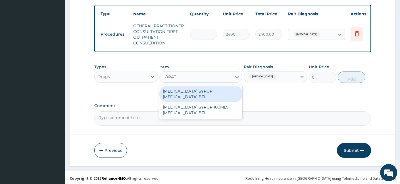
click at [197, 93] on div "[MEDICAL_DATA] SYRUP [MEDICAL_DATA] BTL" at bounding box center [200, 94] width 83 height 16
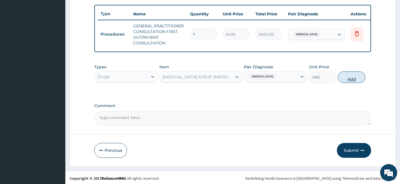
click at [355, 78] on button "Add" at bounding box center [352, 76] width 28 height 11
type input "0"
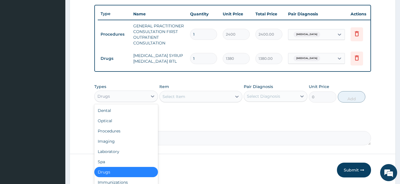
click at [143, 100] on div "Drugs" at bounding box center [126, 95] width 64 height 11
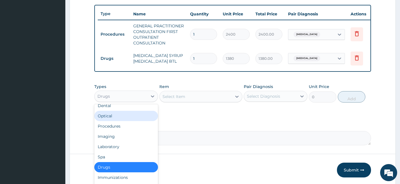
click at [107, 117] on div "Optical" at bounding box center [126, 116] width 64 height 10
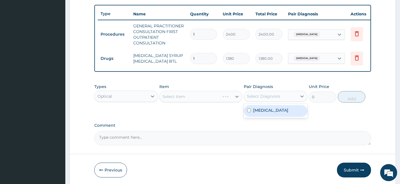
click at [290, 98] on div "Select Diagnosis" at bounding box center [270, 95] width 53 height 9
click at [254, 112] on label "[MEDICAL_DATA]" at bounding box center [270, 110] width 35 height 6
checkbox input "true"
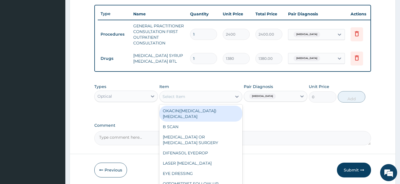
click at [197, 97] on div "Select Item" at bounding box center [196, 96] width 72 height 9
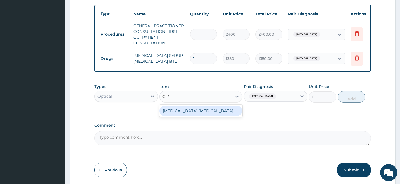
type input "CIPR"
click at [195, 108] on div "[MEDICAL_DATA] [MEDICAL_DATA]" at bounding box center [200, 110] width 83 height 10
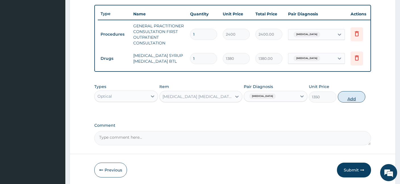
click at [347, 93] on button "Add" at bounding box center [352, 96] width 28 height 11
type input "0"
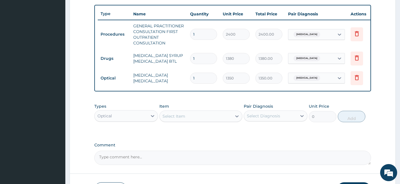
scroll to position [246, 0]
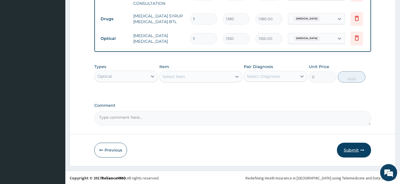
click at [352, 150] on button "Submit" at bounding box center [354, 149] width 34 height 15
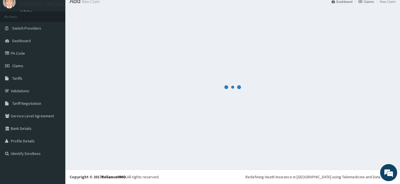
scroll to position [21, 0]
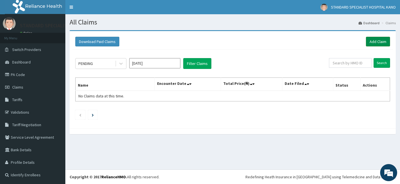
click at [383, 41] on link "Add Claim" at bounding box center [378, 42] width 24 height 10
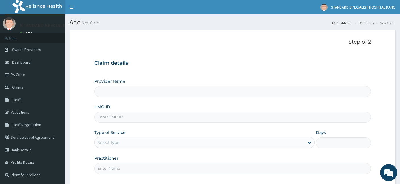
click at [174, 114] on input "HMO ID" at bounding box center [232, 116] width 277 height 11
type input "STANDARD SPECIALIST HOSPITAL KANO"
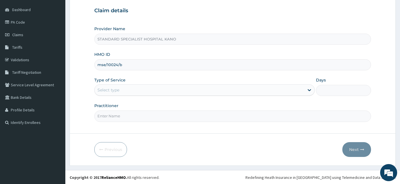
type input "mse/10024/b"
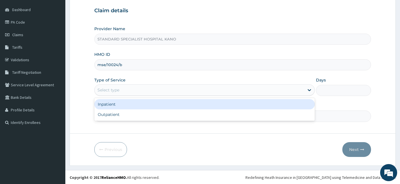
click at [133, 88] on div "Select type" at bounding box center [200, 89] width 210 height 9
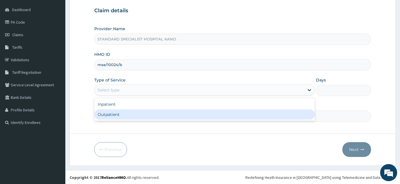
click at [116, 109] on div "Outpatient" at bounding box center [204, 114] width 220 height 10
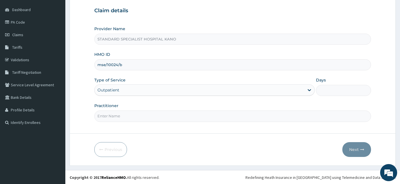
type input "1"
click at [119, 113] on input "Practitioner" at bounding box center [232, 115] width 277 height 11
type input "DR MUHAMMAD"
click at [353, 148] on button "Next" at bounding box center [356, 149] width 29 height 15
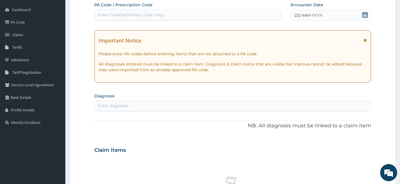
click at [365, 15] on icon at bounding box center [365, 15] width 6 height 6
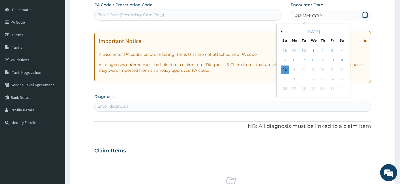
click at [281, 30] on button "Previous Month" at bounding box center [281, 31] width 3 height 3
click at [282, 32] on button "Previous Month" at bounding box center [281, 31] width 3 height 3
click at [314, 89] on div "27" at bounding box center [313, 88] width 9 height 9
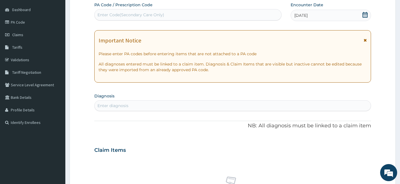
click at [103, 107] on div "Enter diagnosis" at bounding box center [112, 106] width 31 height 6
type input "FEVER"
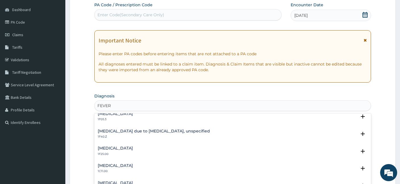
scroll to position [230, 0]
click at [130, 132] on h4 "Malaria due to Plasmodium falciparum, unspecified" at bounding box center [154, 130] width 112 height 4
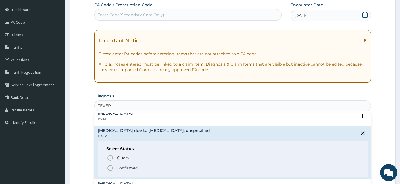
click at [111, 166] on icon "status option filled" at bounding box center [110, 167] width 7 height 7
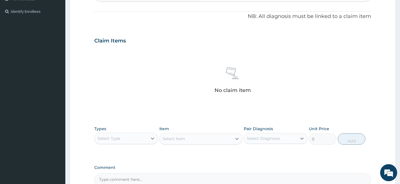
scroll to position [0, 0]
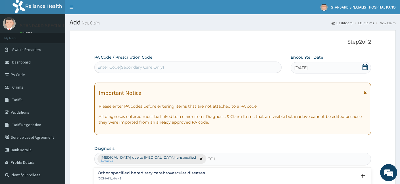
type input "COLD"
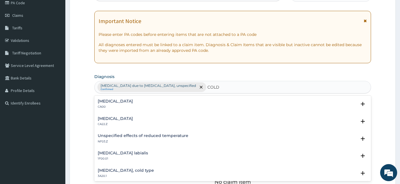
scroll to position [73, 0]
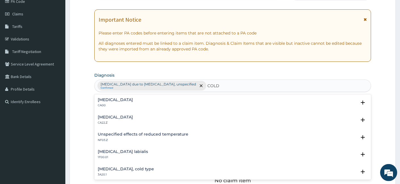
click at [99, 102] on div "Acute nasopharyngitis CA00" at bounding box center [115, 102] width 35 height 10
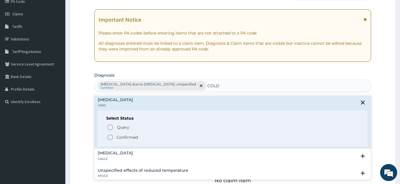
click at [109, 136] on icon "status option filled" at bounding box center [110, 137] width 7 height 7
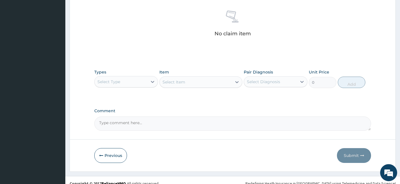
scroll to position [225, 0]
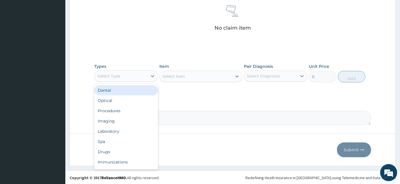
click at [136, 80] on div "Select Type" at bounding box center [126, 75] width 64 height 11
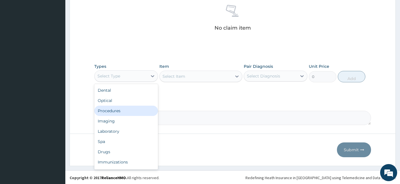
click at [121, 106] on div "Procedures" at bounding box center [126, 110] width 64 height 10
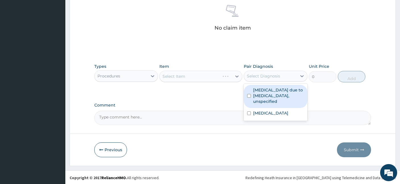
click at [272, 74] on div "Select Diagnosis" at bounding box center [263, 76] width 33 height 6
click at [271, 90] on label "Malaria due to Plasmodium falciparum, unspecified" at bounding box center [278, 95] width 51 height 17
checkbox input "true"
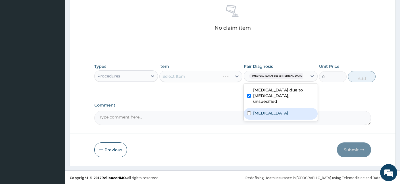
click at [266, 112] on label "Acute nasopharyngitis" at bounding box center [270, 113] width 35 height 6
checkbox input "true"
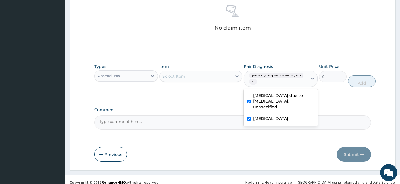
click at [203, 75] on div "Select Item" at bounding box center [196, 76] width 72 height 9
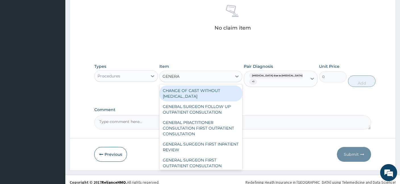
type input "GENERAL"
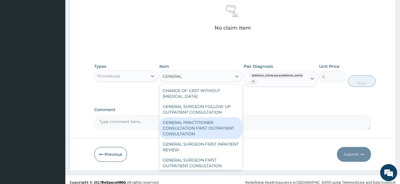
click at [177, 131] on div "GENERAL PRACTITIONER CONSULTATION FIRST OUTPATIENT CONSULTATION" at bounding box center [200, 128] width 83 height 22
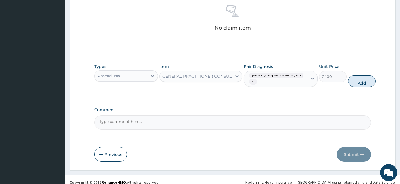
click at [348, 85] on button "Add" at bounding box center [362, 80] width 28 height 11
type input "0"
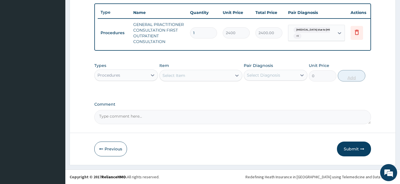
scroll to position [207, 0]
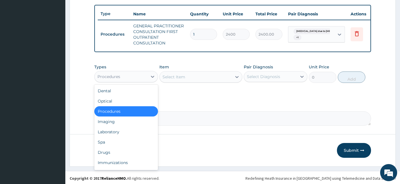
click at [120, 77] on div "Procedures" at bounding box center [121, 76] width 53 height 9
click at [107, 155] on div "Drugs" at bounding box center [126, 152] width 64 height 10
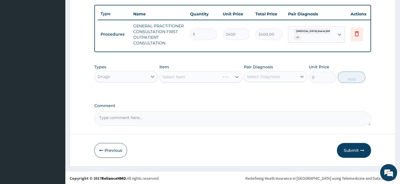
click at [279, 76] on div "Select Diagnosis" at bounding box center [263, 77] width 33 height 6
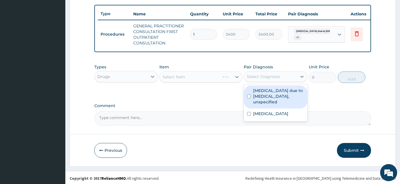
click at [265, 97] on label "Malaria due to Plasmodium falciparum, unspecified" at bounding box center [278, 96] width 51 height 17
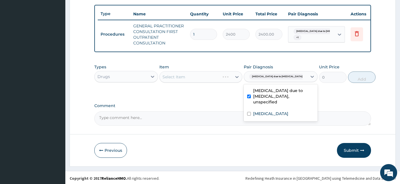
checkbox input "true"
click at [186, 75] on div "Select Item" at bounding box center [196, 76] width 72 height 9
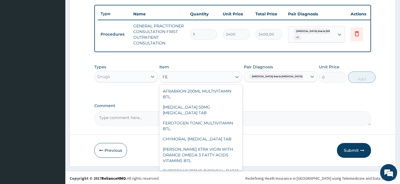
type input "F"
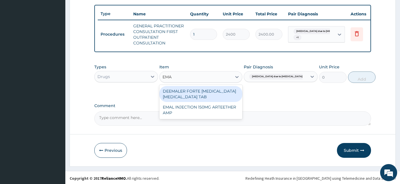
type input "EMAL"
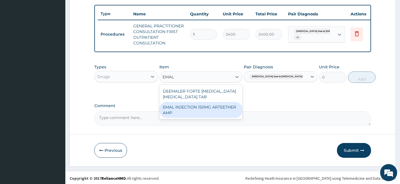
click at [201, 115] on div "EMAL INJECTION 150MG ARTEETHER AMP" at bounding box center [200, 110] width 83 height 16
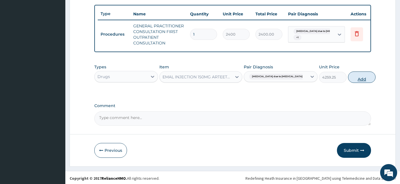
click at [351, 76] on button "Add" at bounding box center [362, 76] width 28 height 11
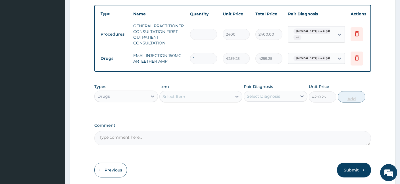
type input "0"
click at [168, 96] on div "Select Item" at bounding box center [174, 96] width 23 height 6
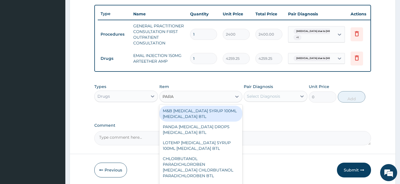
type input "PARAC"
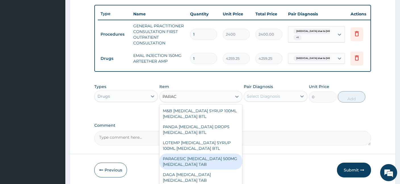
click at [192, 161] on div "PARAGESIC PARACETAMOL 500MG ACETAMINOPHEN TAB" at bounding box center [200, 161] width 83 height 16
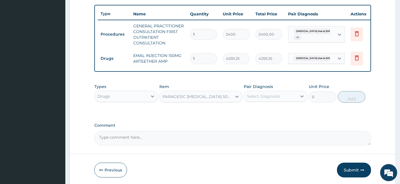
type input "25.88"
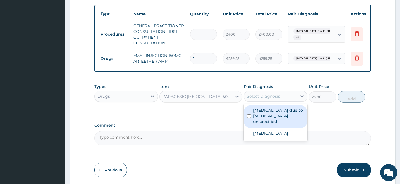
click at [263, 97] on div "Select Diagnosis" at bounding box center [263, 96] width 33 height 6
click at [264, 121] on label "Malaria due to Plasmodium falciparum, unspecified" at bounding box center [278, 115] width 51 height 17
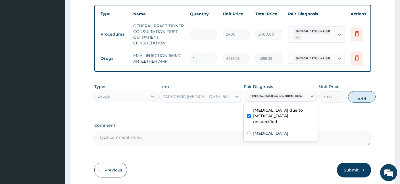
checkbox input "true"
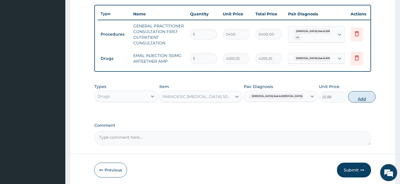
click at [351, 95] on button "Add" at bounding box center [362, 96] width 28 height 11
type input "0"
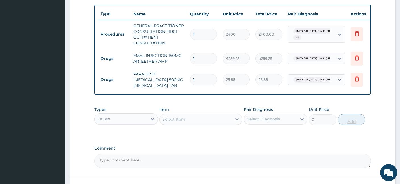
type input "18"
type input "465.84"
type input "18"
click at [215, 119] on div "Select Item" at bounding box center [196, 118] width 72 height 9
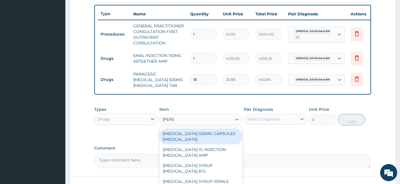
type input "LORAT"
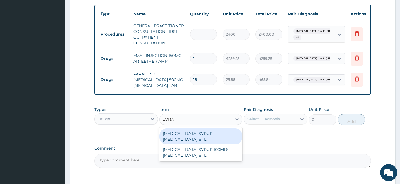
click at [196, 131] on div "LORATADINE SYRUP LORATADINE BTL" at bounding box center [200, 136] width 83 height 16
type input "1380"
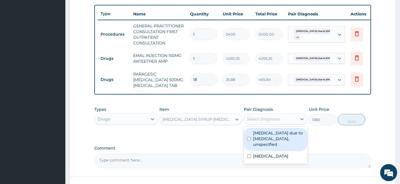
click at [282, 116] on div "Select Diagnosis" at bounding box center [270, 118] width 53 height 9
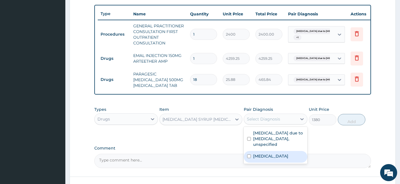
click at [265, 155] on label "Acute nasopharyngitis" at bounding box center [270, 156] width 35 height 6
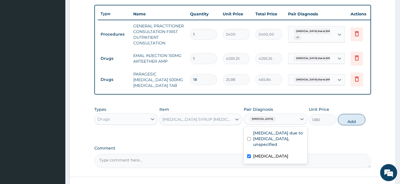
checkbox input "true"
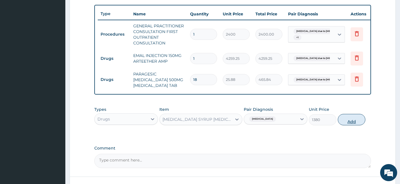
click at [354, 119] on button "Add" at bounding box center [352, 119] width 28 height 11
type input "0"
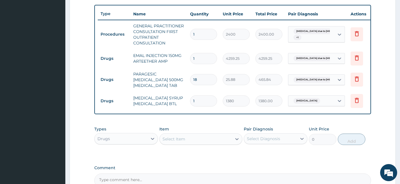
scroll to position [269, 0]
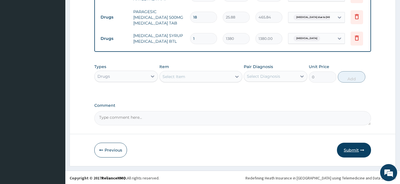
click at [353, 148] on button "Submit" at bounding box center [354, 149] width 34 height 15
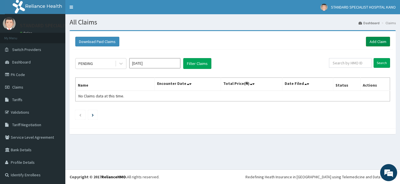
click at [375, 41] on link "Add Claim" at bounding box center [378, 42] width 24 height 10
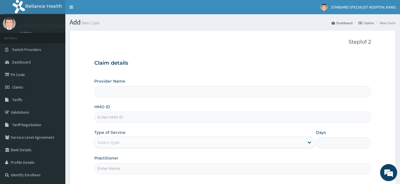
type input "STANDARD SPECIALIST HOSPITAL KANO"
click at [155, 117] on input "HMO ID" at bounding box center [232, 116] width 277 height 11
type input "mse/10024/D"
click at [107, 136] on div "Type of Service Select type" at bounding box center [204, 138] width 220 height 19
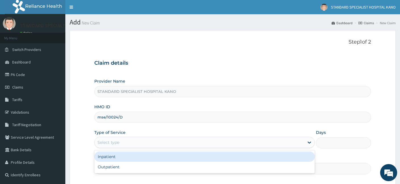
click at [107, 141] on div "Select type" at bounding box center [108, 142] width 22 height 6
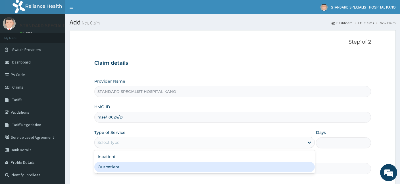
click at [107, 166] on div "Outpatient" at bounding box center [204, 166] width 220 height 10
type input "1"
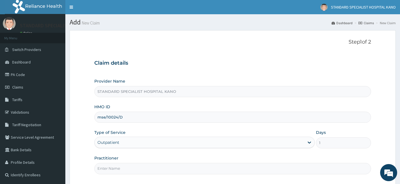
click at [178, 171] on input "Practitioner" at bounding box center [232, 168] width 277 height 11
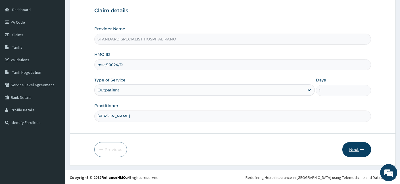
type input "DR MUHAMMAD"
click at [349, 146] on button "Next" at bounding box center [356, 149] width 29 height 15
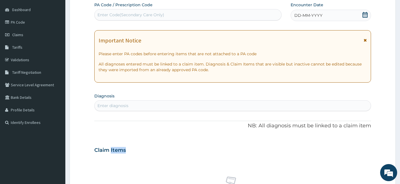
click at [349, 146] on div "Claim Items" at bounding box center [232, 148] width 277 height 15
click at [365, 13] on icon at bounding box center [365, 15] width 5 height 6
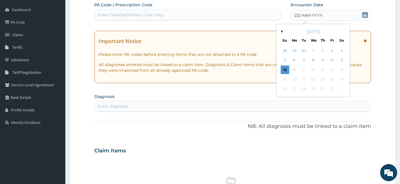
click at [280, 30] on button "Previous Month" at bounding box center [281, 31] width 3 height 3
click at [311, 89] on div "27" at bounding box center [313, 88] width 9 height 9
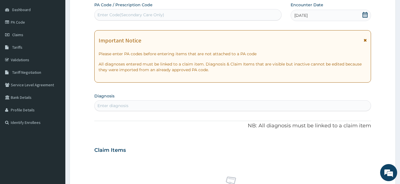
click at [124, 105] on div "Enter diagnosis" at bounding box center [112, 106] width 31 height 6
type input "COUGH"
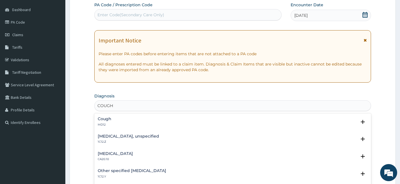
click at [106, 122] on p "MD12" at bounding box center [105, 124] width 14 height 4
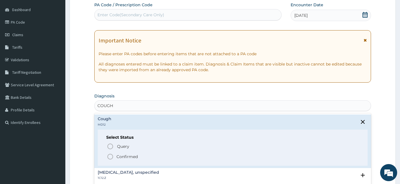
click at [109, 155] on icon "status option filled" at bounding box center [110, 156] width 7 height 7
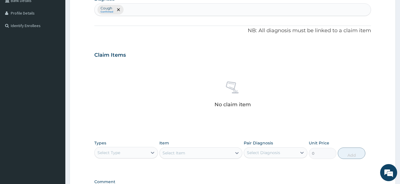
scroll to position [225, 0]
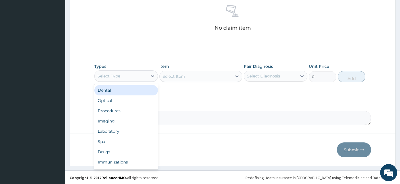
click at [118, 73] on div "Select Type" at bounding box center [108, 76] width 23 height 6
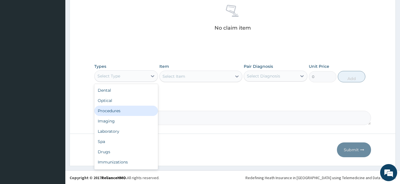
click at [108, 114] on div "Procedures" at bounding box center [126, 110] width 64 height 10
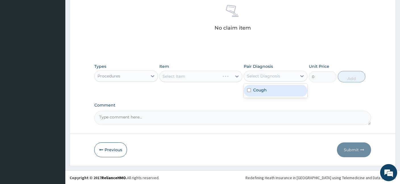
click at [295, 74] on div "Select Diagnosis" at bounding box center [270, 75] width 53 height 9
click at [255, 92] on label "Cough" at bounding box center [260, 90] width 14 height 6
checkbox input "true"
click at [184, 76] on div "Select Item" at bounding box center [174, 76] width 23 height 6
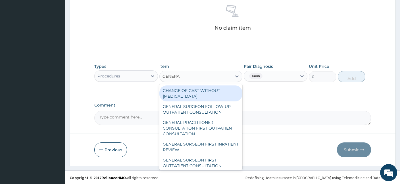
type input "GENERAL"
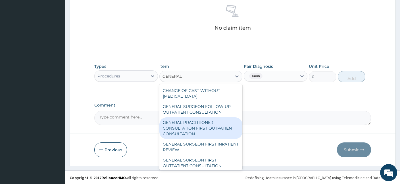
click at [180, 132] on div "GENERAL PRACTITIONER CONSULTATION FIRST OUTPATIENT CONSULTATION" at bounding box center [200, 128] width 83 height 22
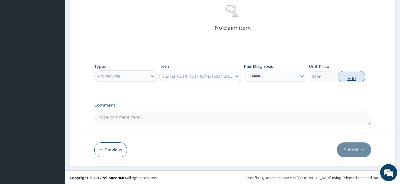
click at [360, 77] on button "Add" at bounding box center [352, 76] width 28 height 11
type input "0"
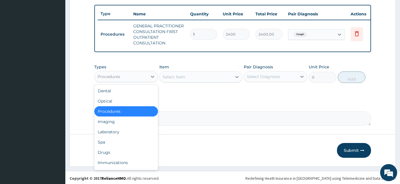
click at [120, 74] on div "Procedures" at bounding box center [108, 77] width 23 height 6
click at [105, 151] on div "Drugs" at bounding box center [126, 152] width 64 height 10
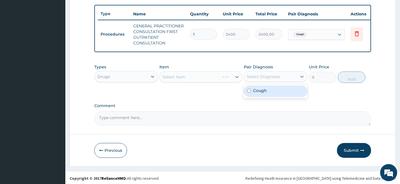
click at [275, 77] on div "Select Diagnosis" at bounding box center [263, 77] width 33 height 6
click at [274, 92] on div "Cough" at bounding box center [276, 91] width 64 height 12
checkbox input "true"
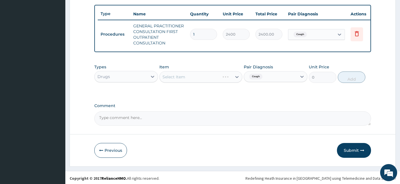
click at [200, 77] on div "Select Item" at bounding box center [200, 76] width 83 height 11
click at [200, 77] on div "Select Item" at bounding box center [196, 76] width 72 height 9
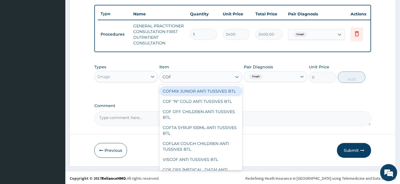
type input "COFL"
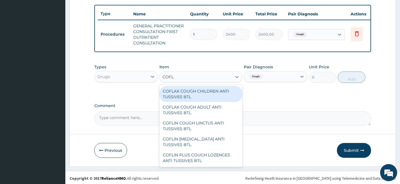
click at [202, 94] on div "COFLAX COUGH CHILDREN ANTI TUSSIVES BTL" at bounding box center [200, 94] width 83 height 16
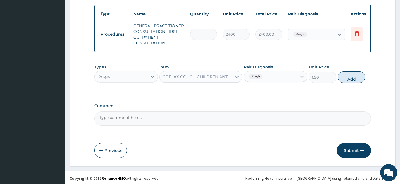
click at [344, 78] on button "Add" at bounding box center [352, 76] width 28 height 11
type input "0"
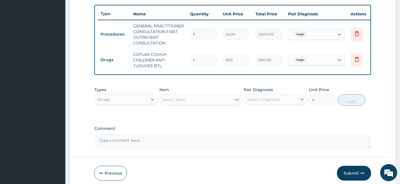
click at [214, 94] on div "Select Item" at bounding box center [200, 99] width 83 height 11
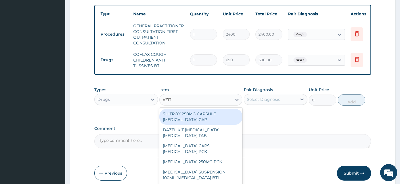
type input "AZITH"
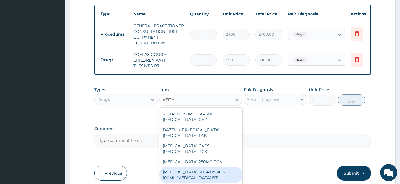
click at [208, 173] on div "AZITHROMYCIN SUSPENSION 100ML AZITHROMYCIN BTL" at bounding box center [200, 174] width 83 height 16
type input "3277.5"
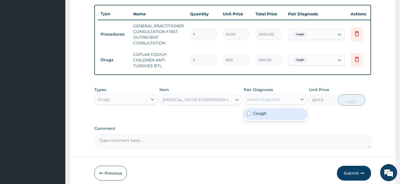
click at [289, 98] on div "Select Diagnosis" at bounding box center [270, 99] width 53 height 9
click at [260, 116] on div "Cough" at bounding box center [276, 114] width 64 height 12
checkbox input "true"
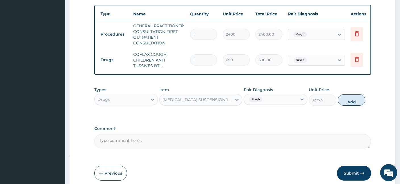
click at [351, 100] on button "Add" at bounding box center [352, 99] width 28 height 11
type input "0"
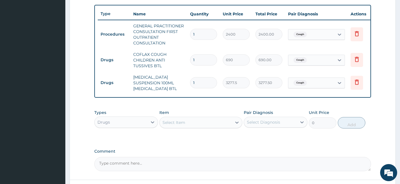
scroll to position [252, 0]
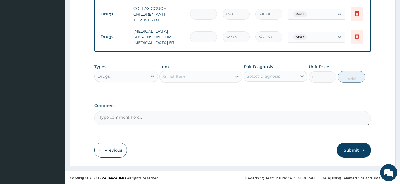
click at [190, 76] on div "Select Item" at bounding box center [196, 76] width 72 height 9
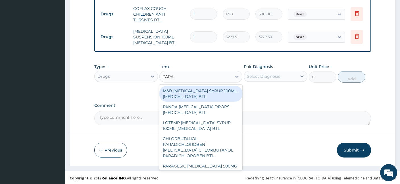
type input "PARAC"
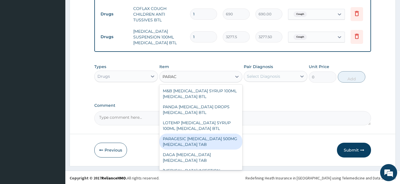
click at [217, 141] on div "PARAGESIC PARACETAMOL 500MG ACETAMINOPHEN TAB" at bounding box center [200, 141] width 83 height 16
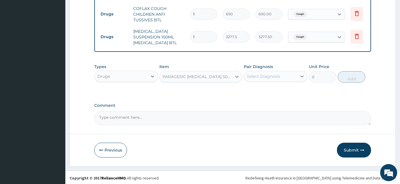
type input "25.88"
click at [288, 74] on div "Select Diagnosis" at bounding box center [270, 76] width 53 height 9
click at [284, 92] on div "Cough" at bounding box center [276, 91] width 64 height 12
checkbox input "true"
click at [350, 76] on button "Add" at bounding box center [352, 76] width 28 height 11
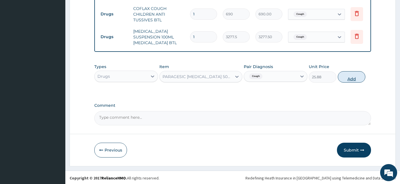
type input "0"
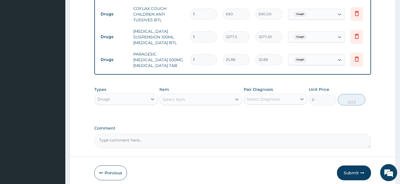
type input "12"
type input "310.56"
type input "12"
click at [173, 98] on div "Select Item" at bounding box center [174, 99] width 23 height 6
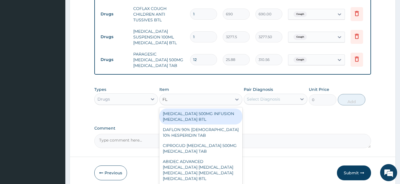
type input "FLA"
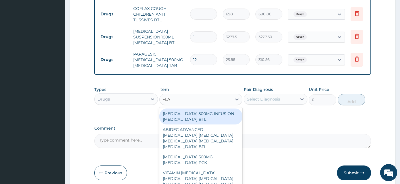
click at [179, 120] on div "FLAGYL 500MG INFUSION METRONIDAZOLE BTL" at bounding box center [200, 116] width 83 height 16
type input "1200"
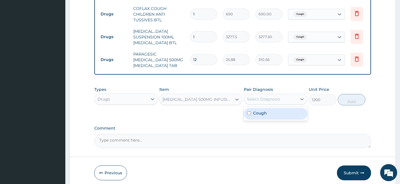
click at [284, 97] on div "Select Diagnosis" at bounding box center [270, 98] width 53 height 9
click at [266, 112] on label "Cough" at bounding box center [260, 113] width 14 height 6
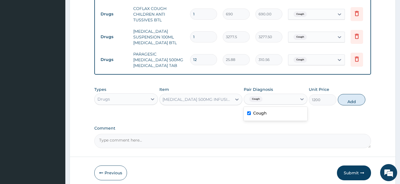
checkbox input "true"
click at [350, 97] on button "Add" at bounding box center [352, 99] width 28 height 11
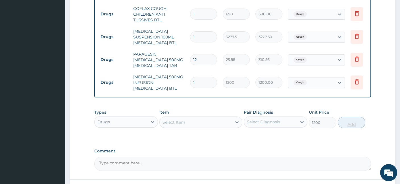
type input "0"
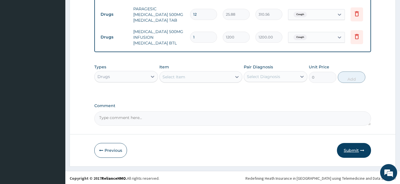
click at [347, 148] on button "Submit" at bounding box center [354, 150] width 34 height 15
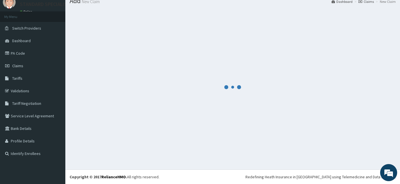
scroll to position [21, 0]
